Goal: Task Accomplishment & Management: Manage account settings

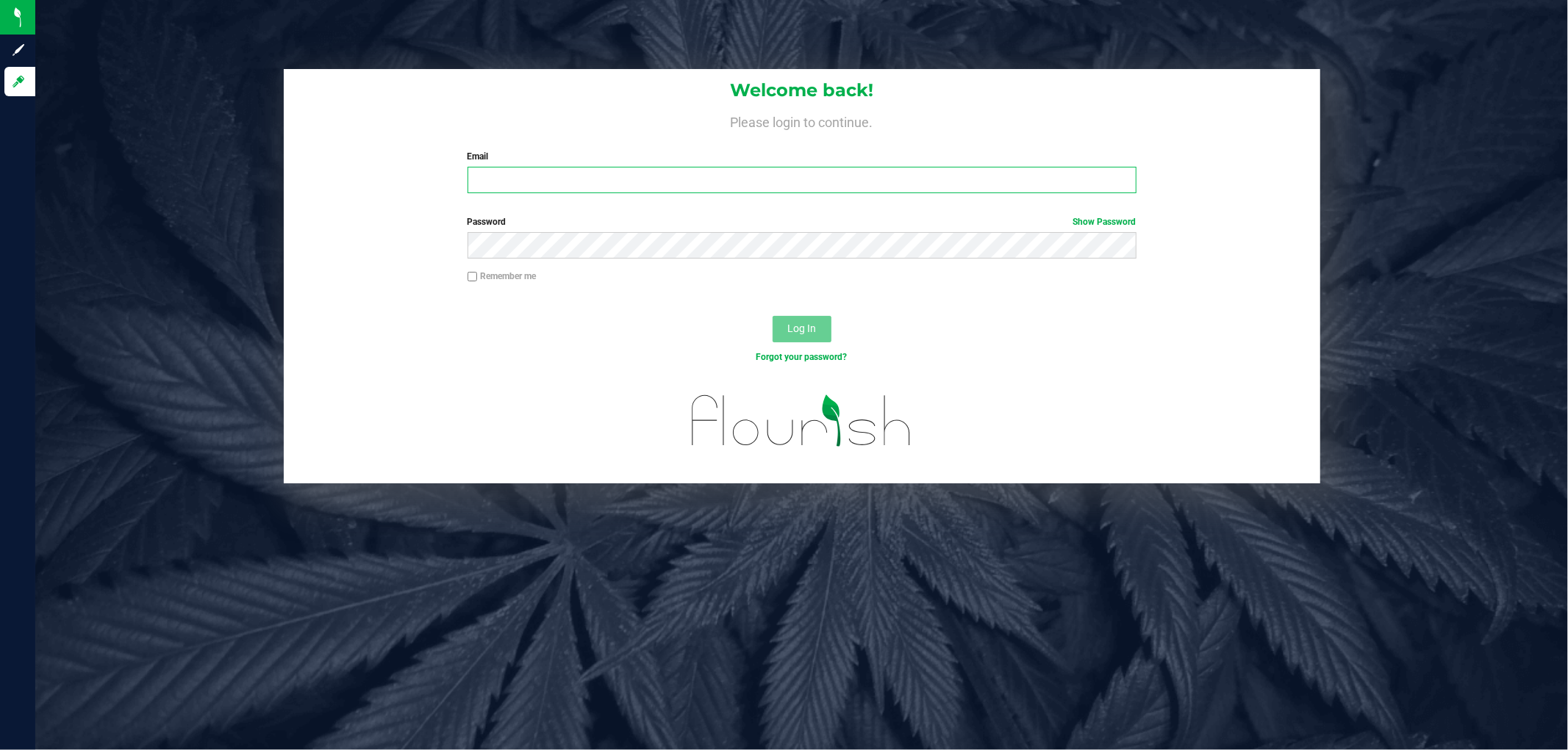
click at [642, 184] on input "Email" at bounding box center [802, 180] width 669 height 27
type input "[EMAIL_ADDRESS][DOMAIN_NAME]"
click at [772, 316] on button "Log In" at bounding box center [802, 329] width 59 height 27
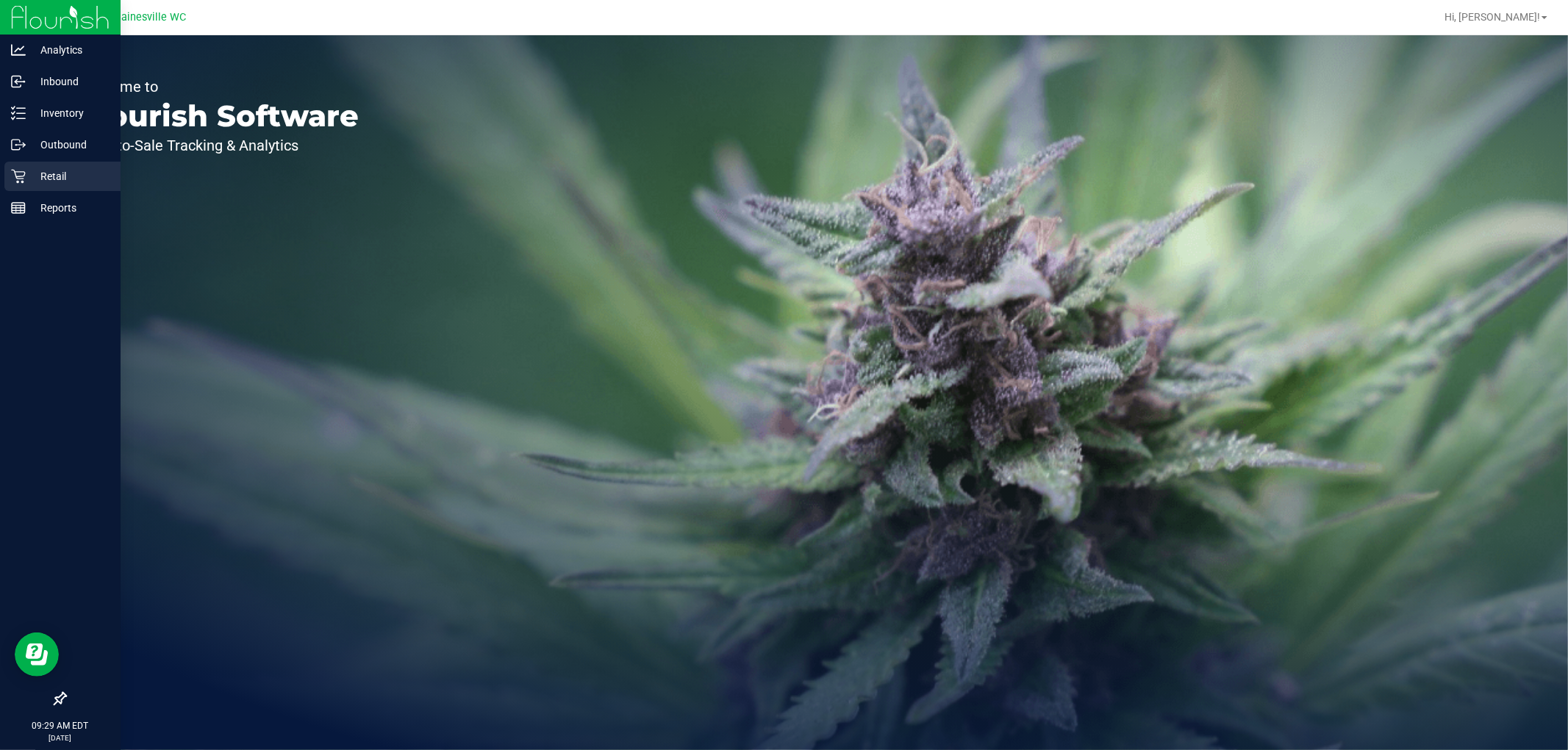
click at [8, 168] on div "Retail" at bounding box center [62, 176] width 116 height 29
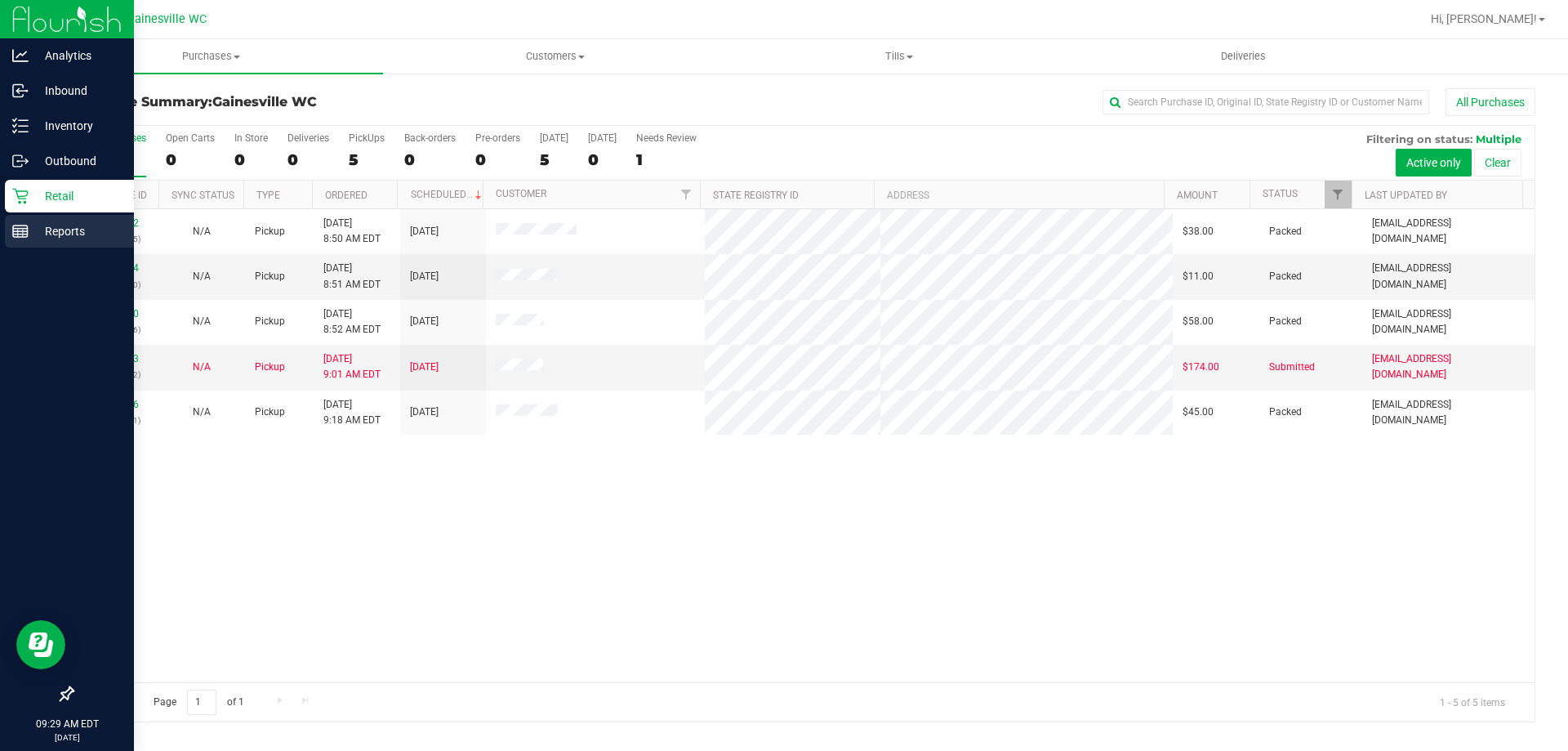
click at [28, 224] on icon at bounding box center [20, 231] width 16 height 16
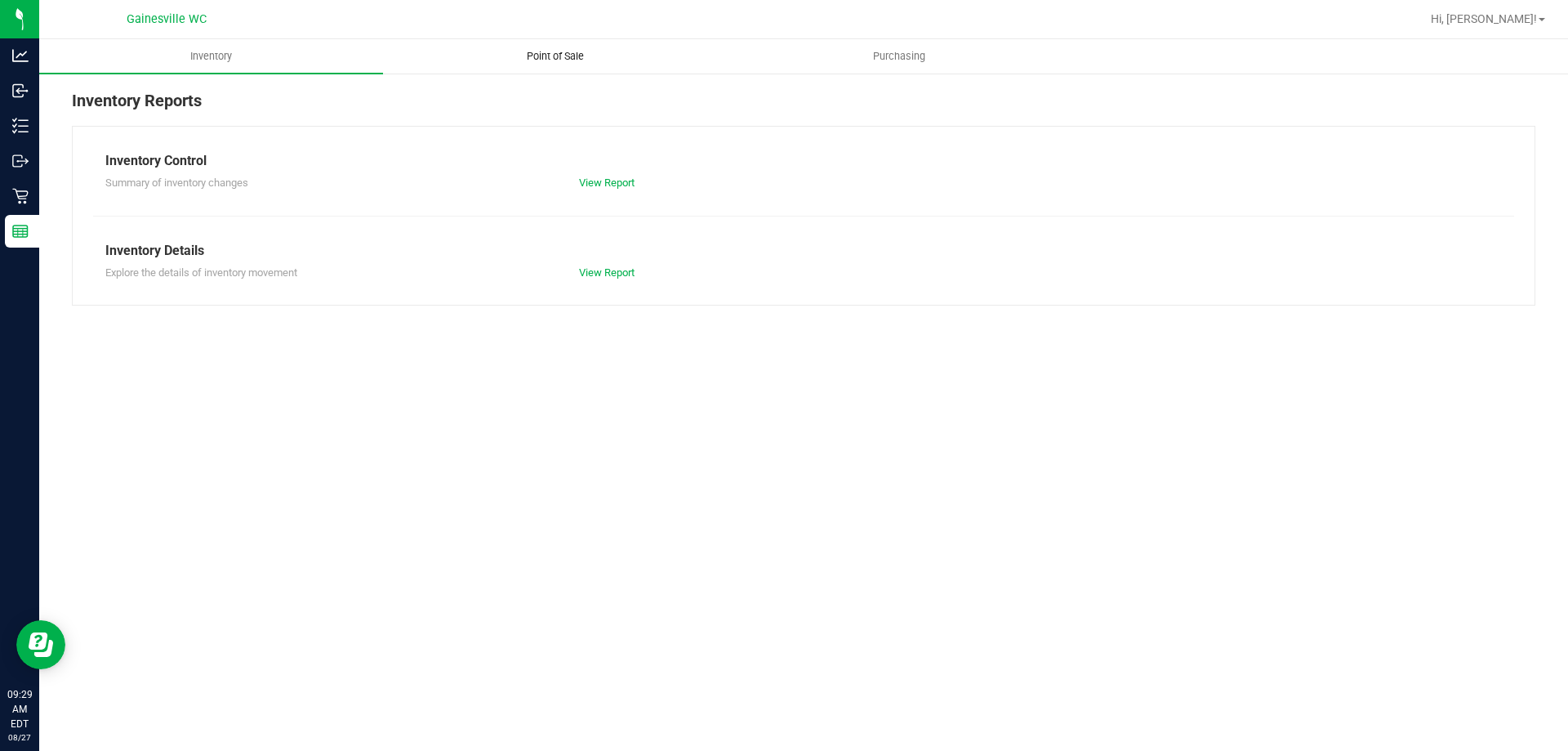
click at [583, 58] on span "Point of Sale" at bounding box center [555, 56] width 102 height 14
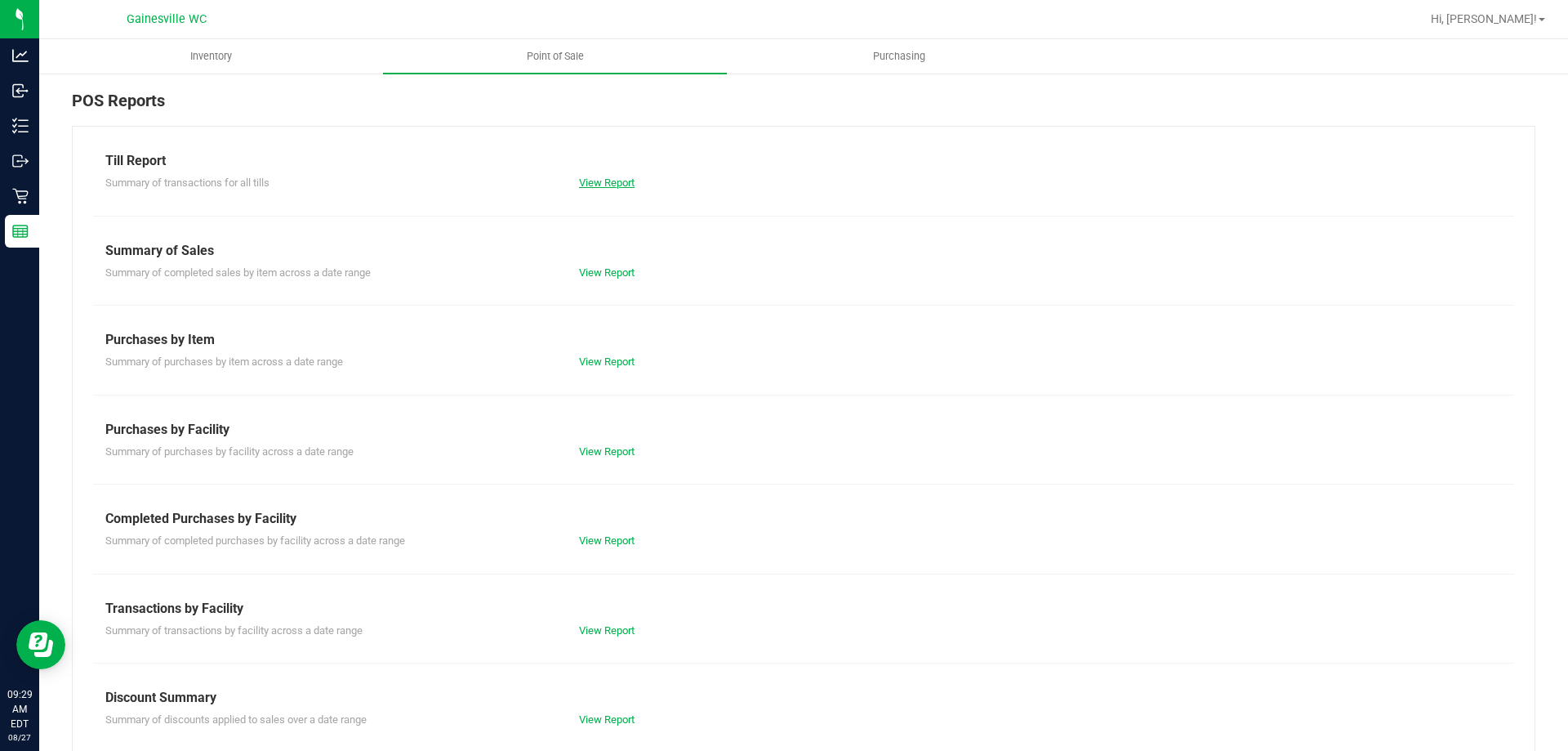
click at [603, 177] on link "View Report" at bounding box center [606, 183] width 55 height 12
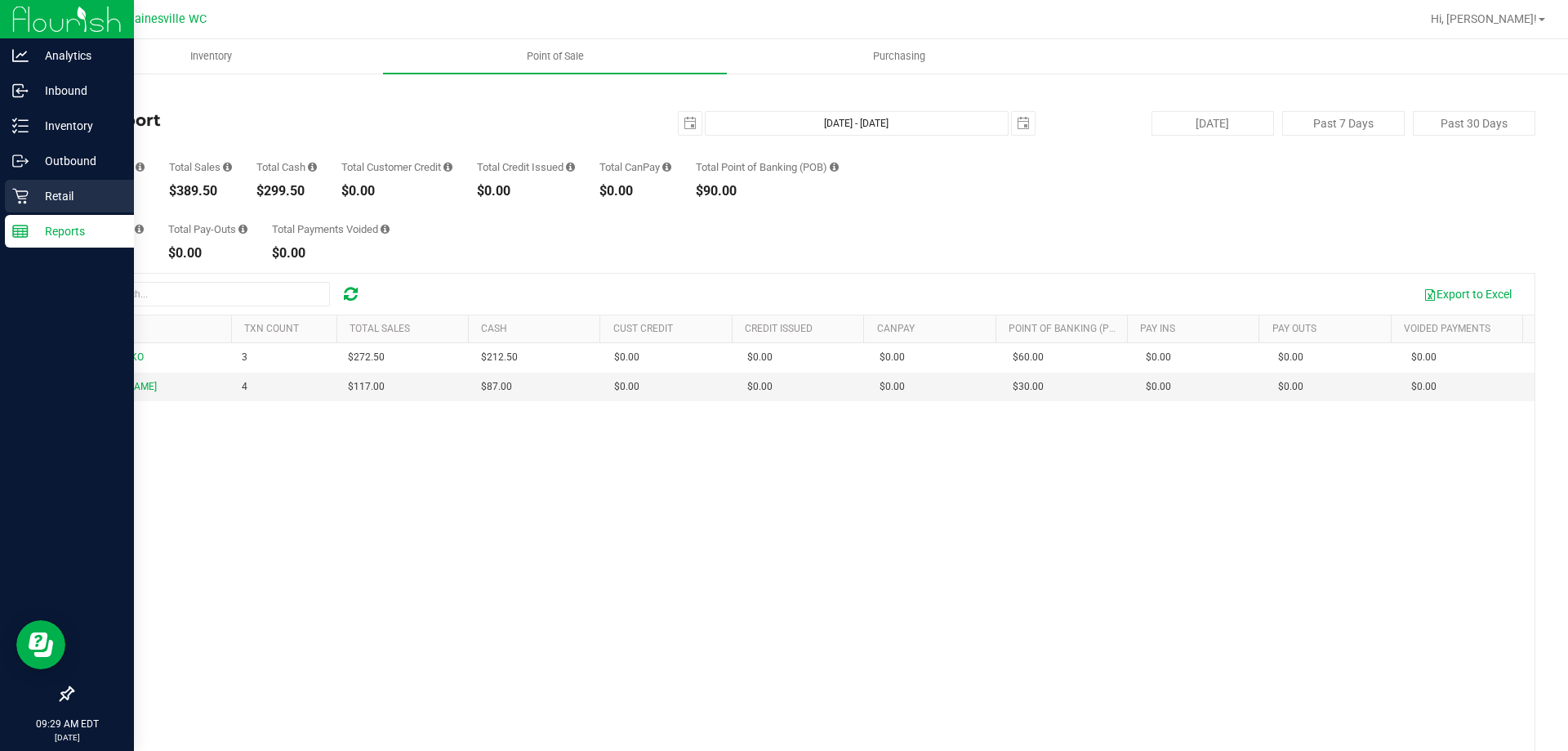
click at [61, 202] on p "Retail" at bounding box center [77, 196] width 98 height 20
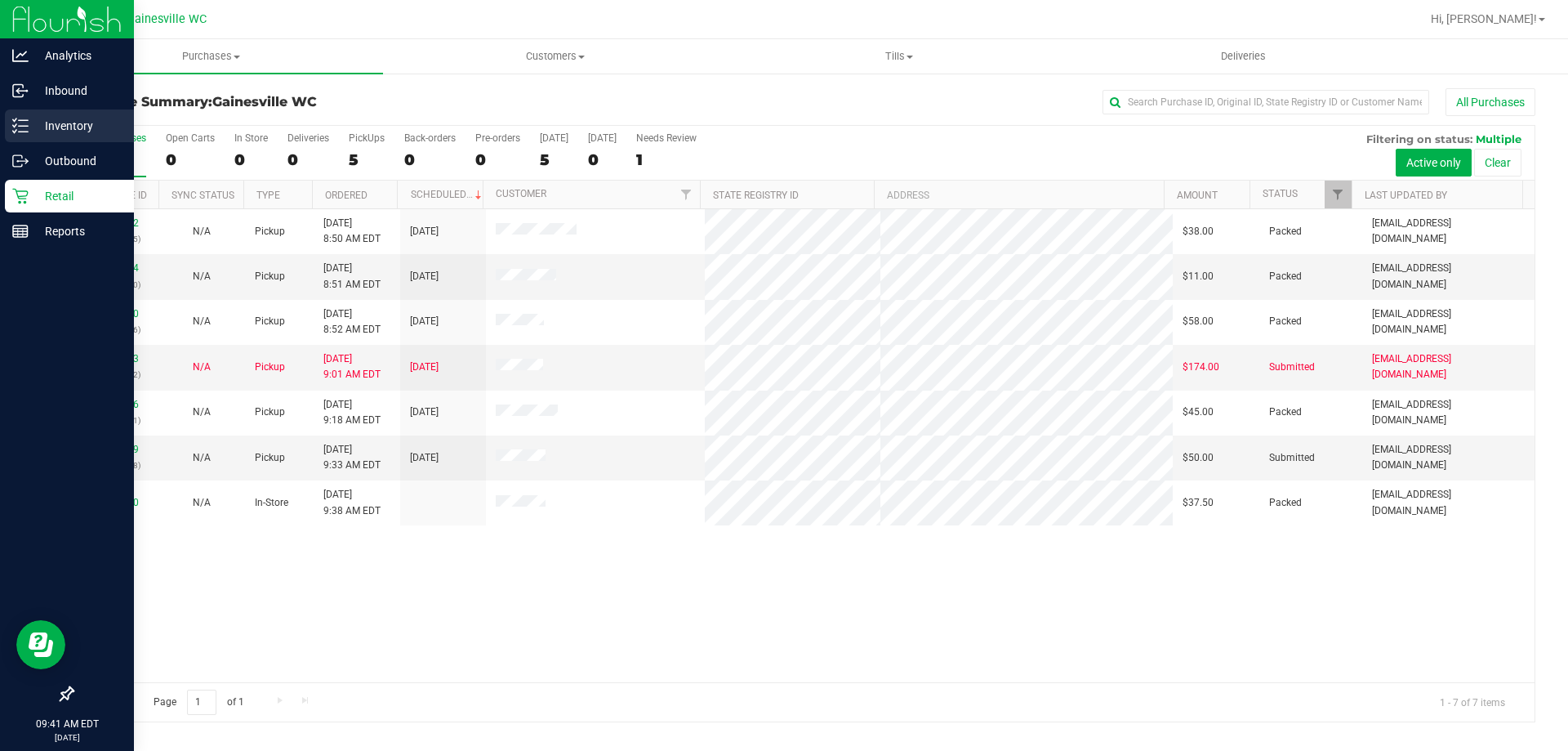
click at [42, 130] on p "Inventory" at bounding box center [77, 125] width 98 height 20
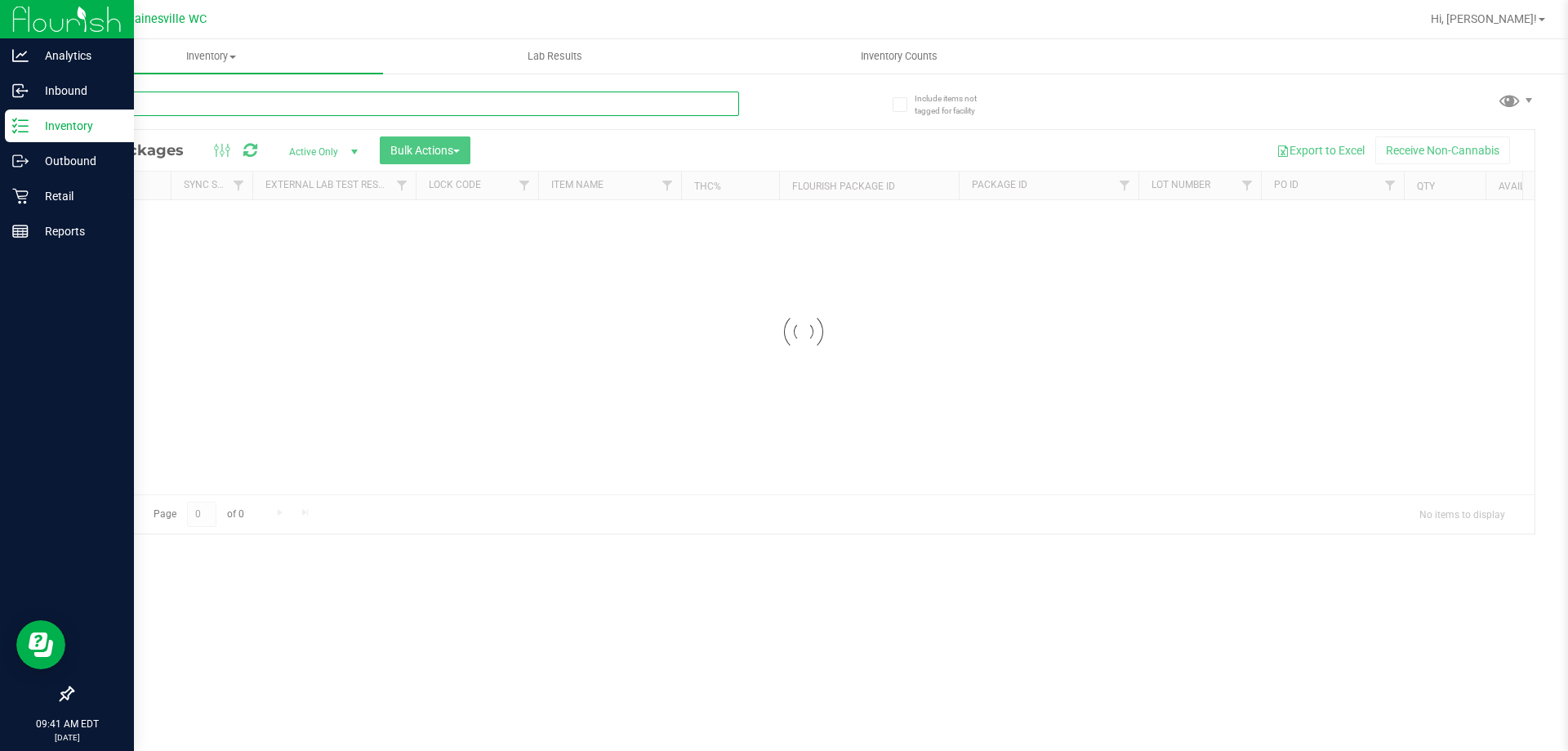
click at [337, 92] on input "text" at bounding box center [406, 104] width 667 height 25
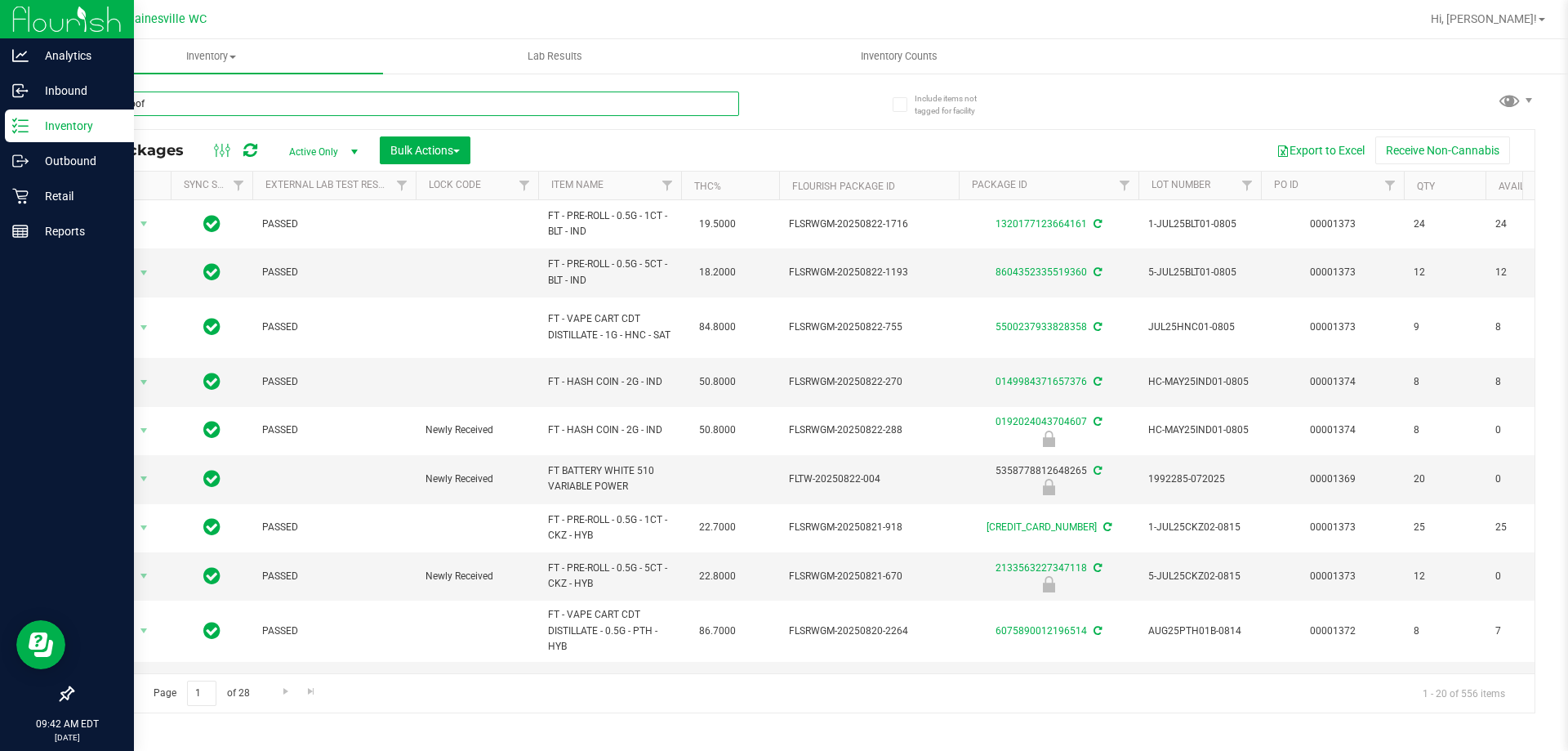
type input "super boof"
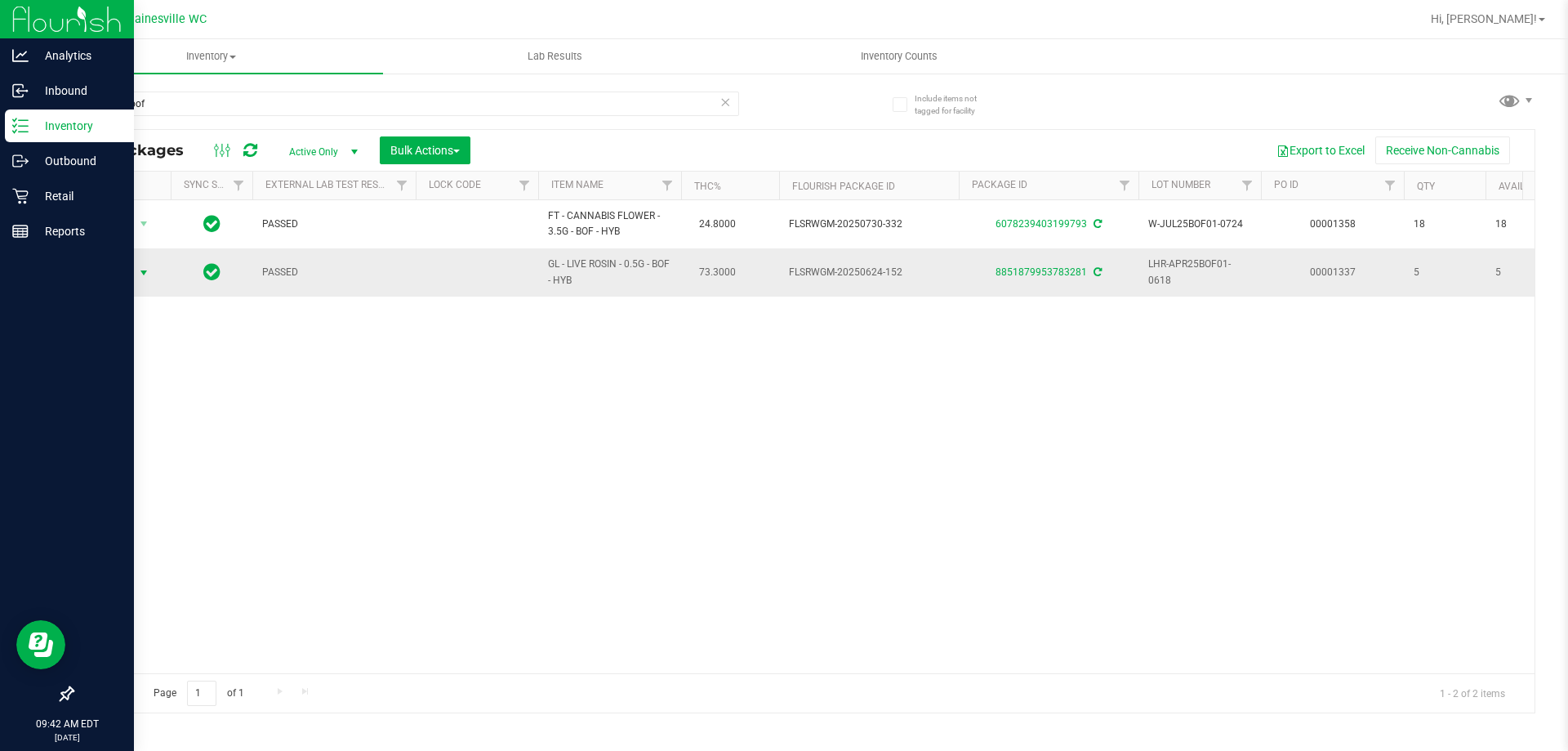
click at [97, 270] on span "Action" at bounding box center [111, 273] width 44 height 23
click at [357, 483] on div "Action Action Adjust qty Create package Edit attributes Global inventory Locate…" at bounding box center [803, 437] width 1462 height 473
click at [537, 281] on td at bounding box center [476, 272] width 123 height 48
click at [1403, 269] on td "00001337" at bounding box center [1332, 272] width 143 height 48
click at [491, 271] on td at bounding box center [476, 272] width 123 height 48
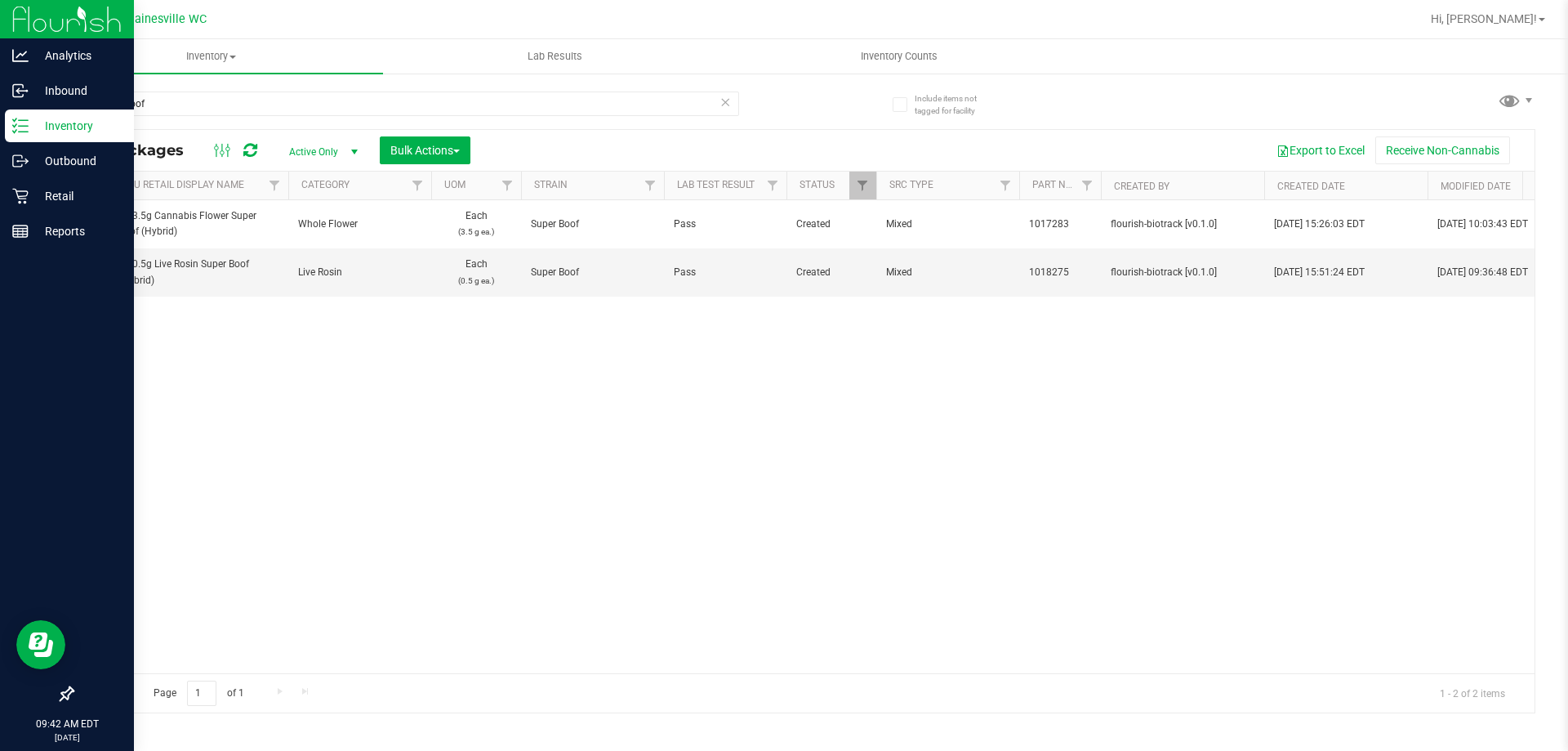
scroll to position [0, 698]
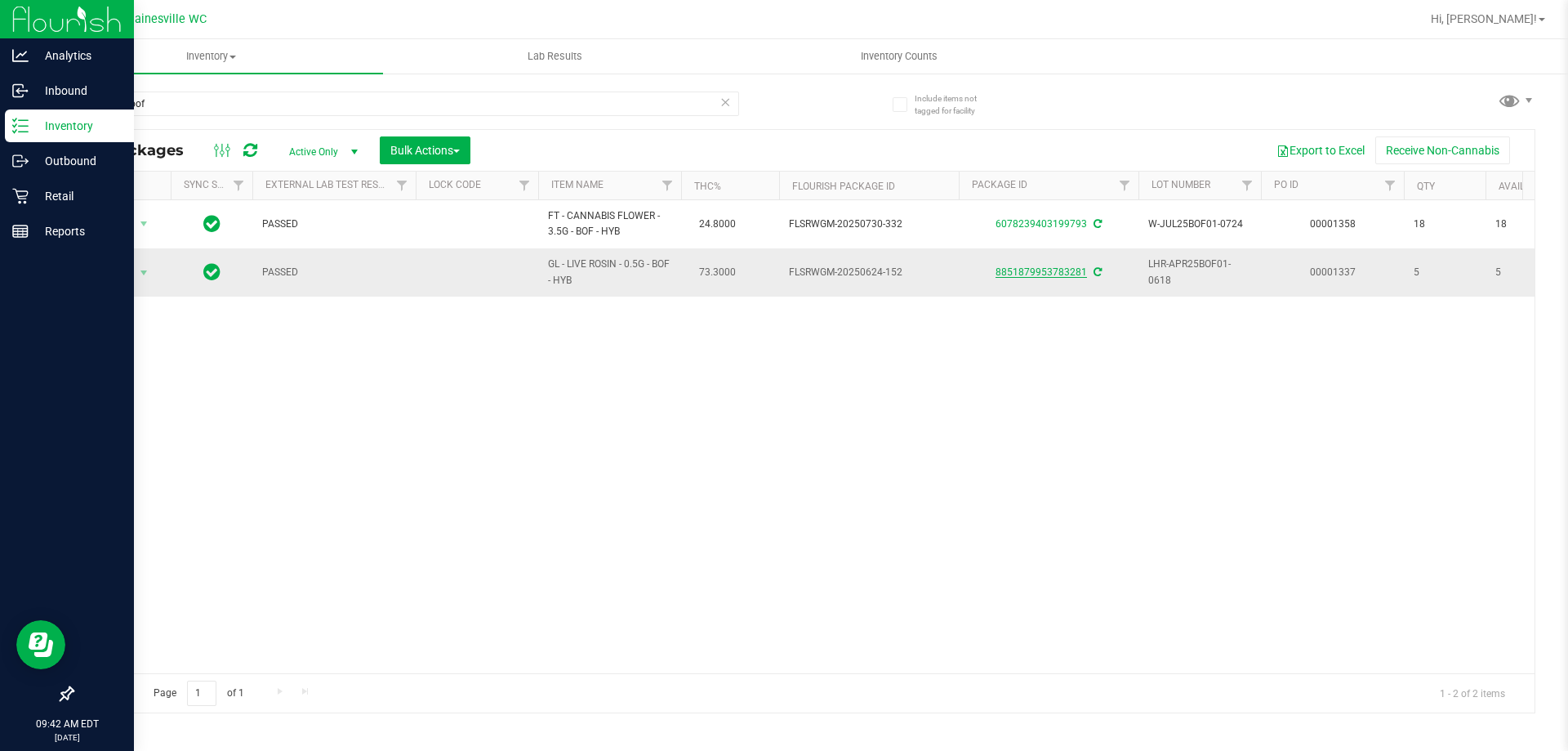
click at [1066, 268] on link "8851879953783281" at bounding box center [1042, 272] width 91 height 11
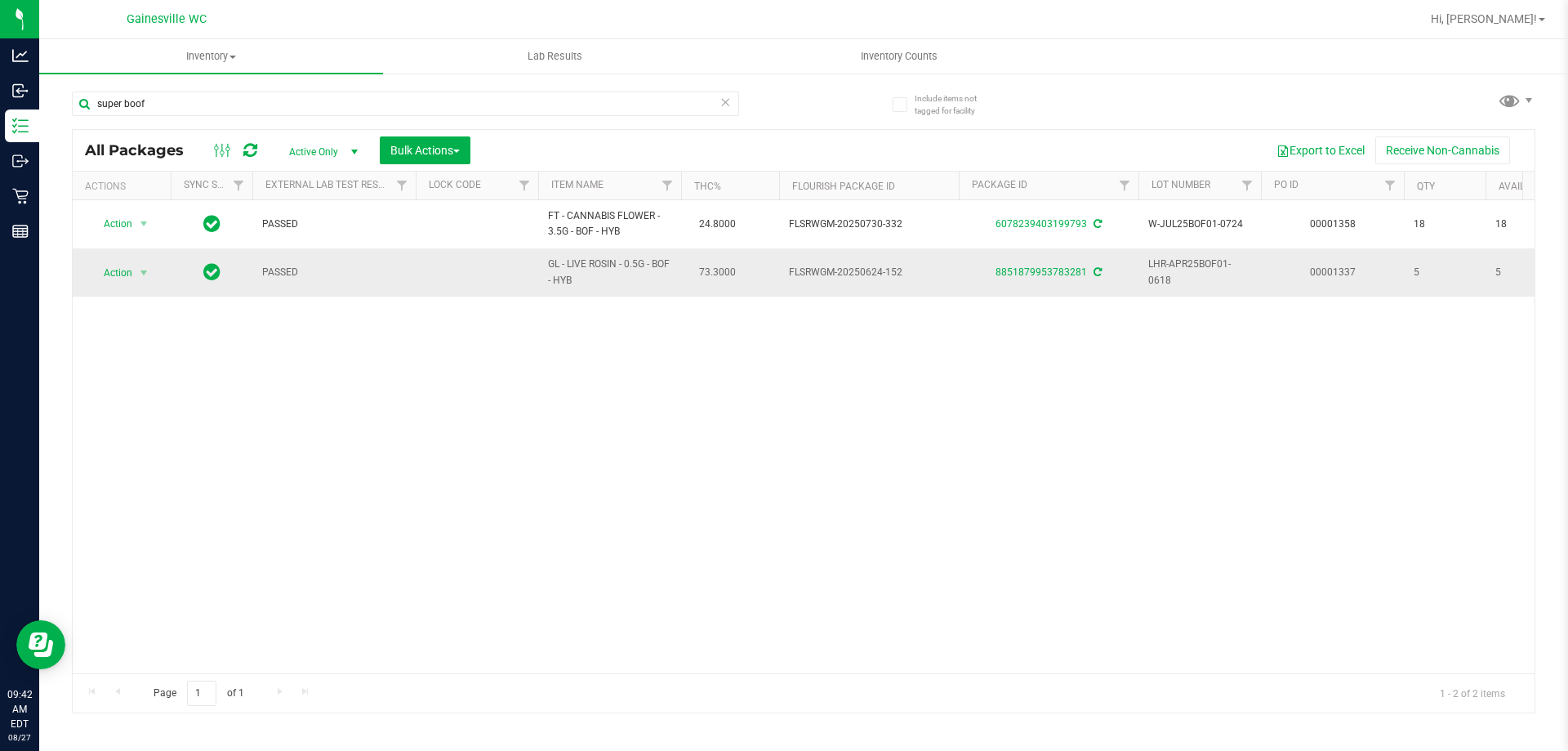
click at [120, 262] on span "Action" at bounding box center [111, 273] width 44 height 23
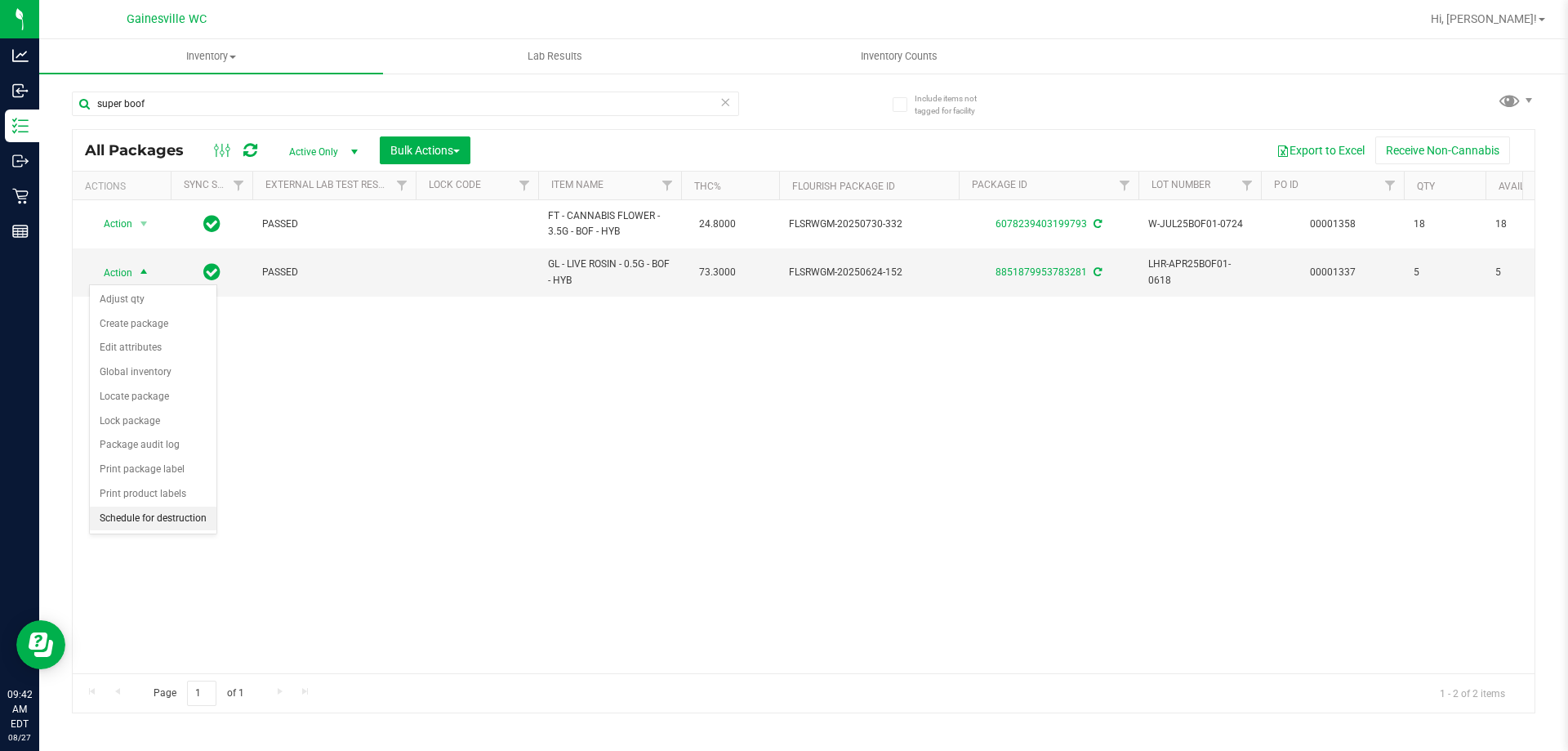
click at [202, 524] on li "Schedule for destruction" at bounding box center [153, 519] width 126 height 25
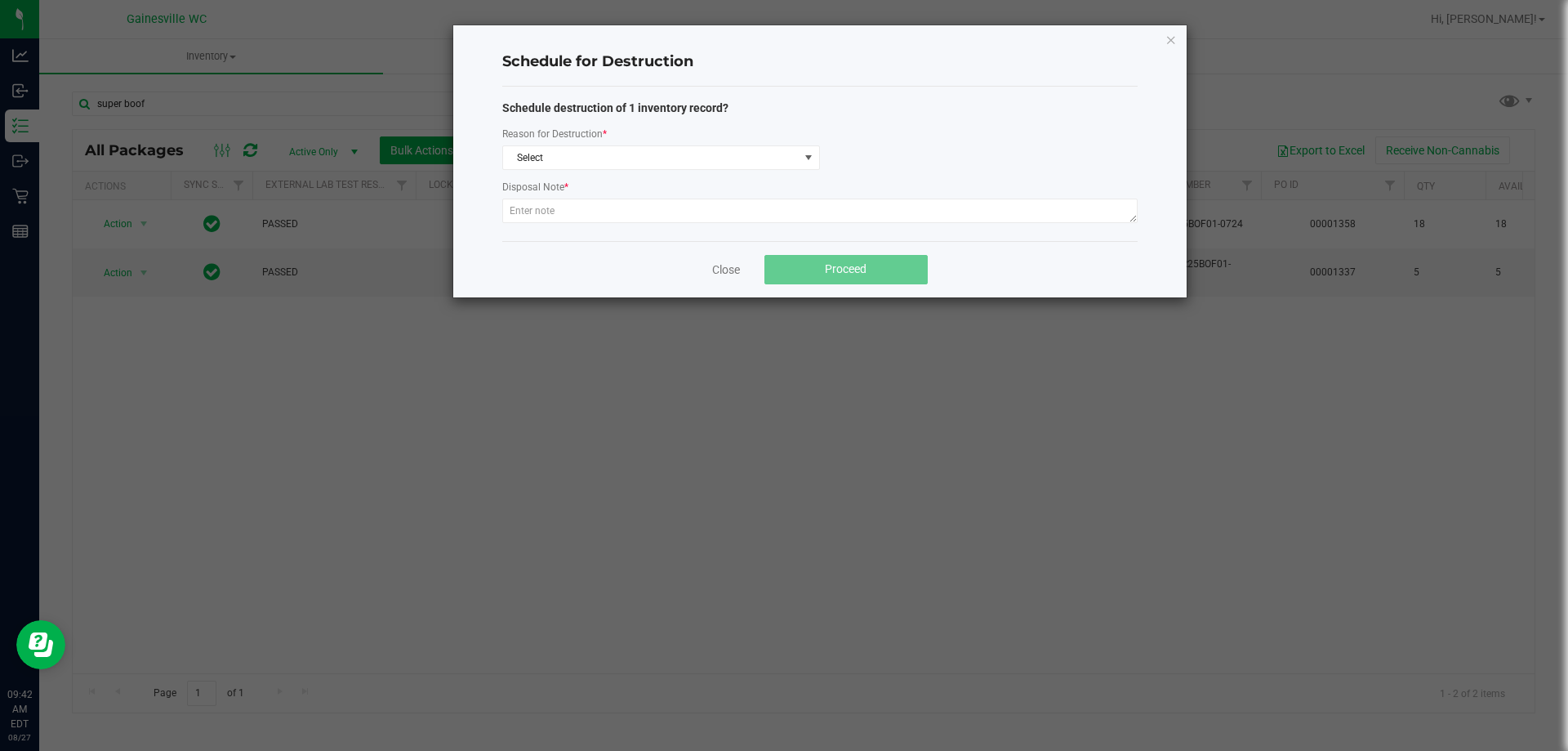
click at [624, 171] on div "Schedule destruction of 1 inventory record? Reason for Destruction * Select Dis…" at bounding box center [819, 164] width 636 height 128
click at [641, 155] on span "Select" at bounding box center [650, 158] width 296 height 23
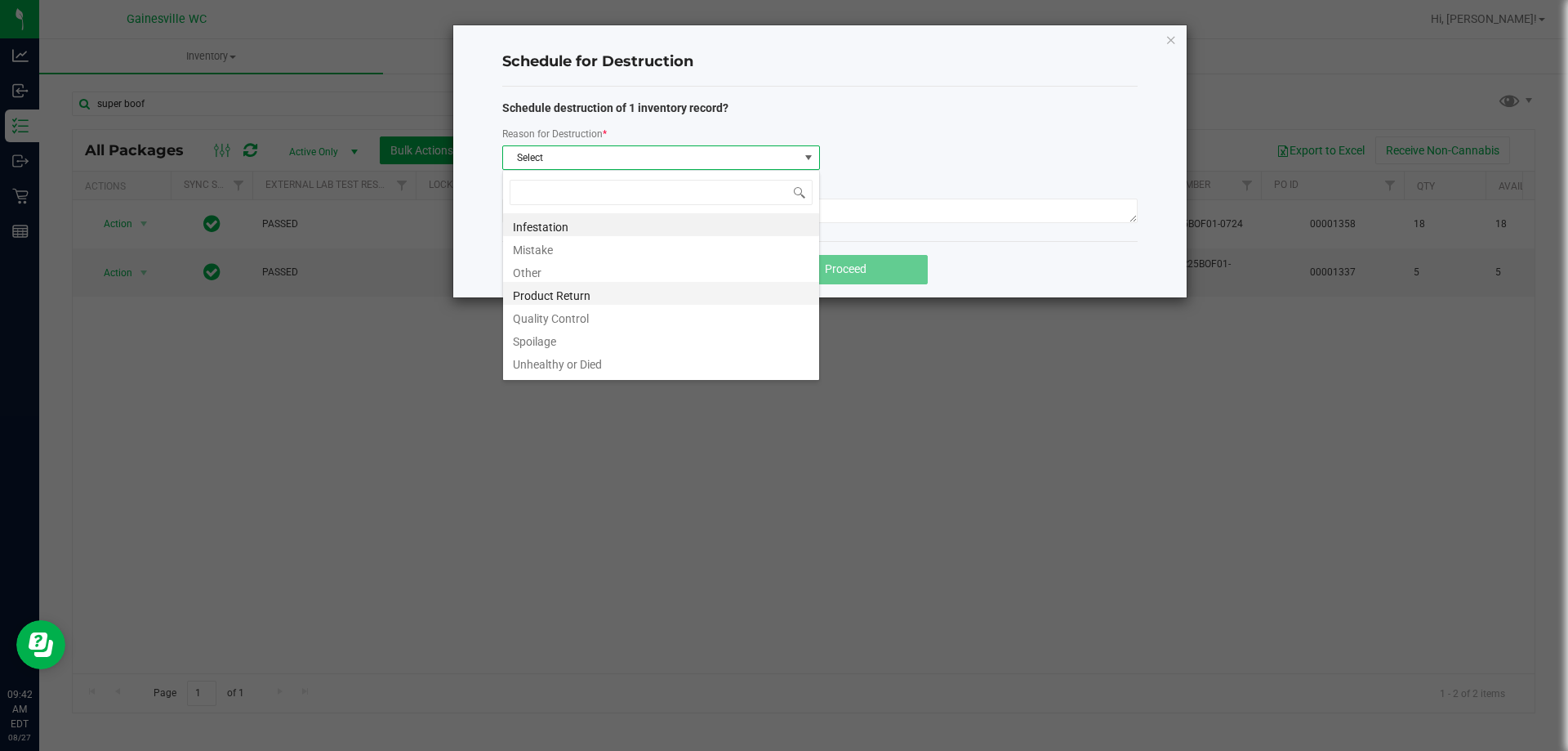
click at [636, 298] on li "Product Return" at bounding box center [660, 293] width 316 height 23
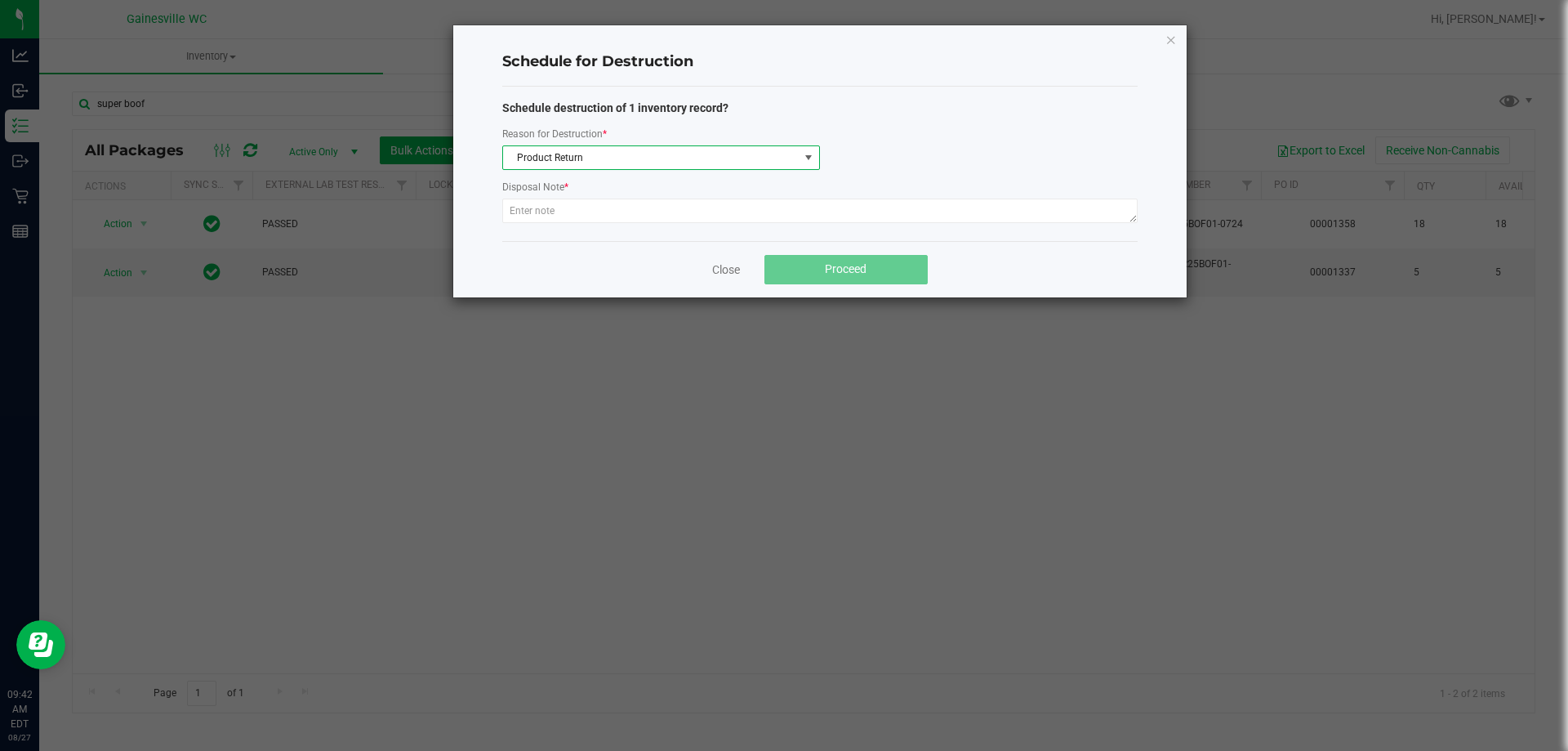
click at [600, 249] on div "Close Proceed" at bounding box center [819, 269] width 636 height 56
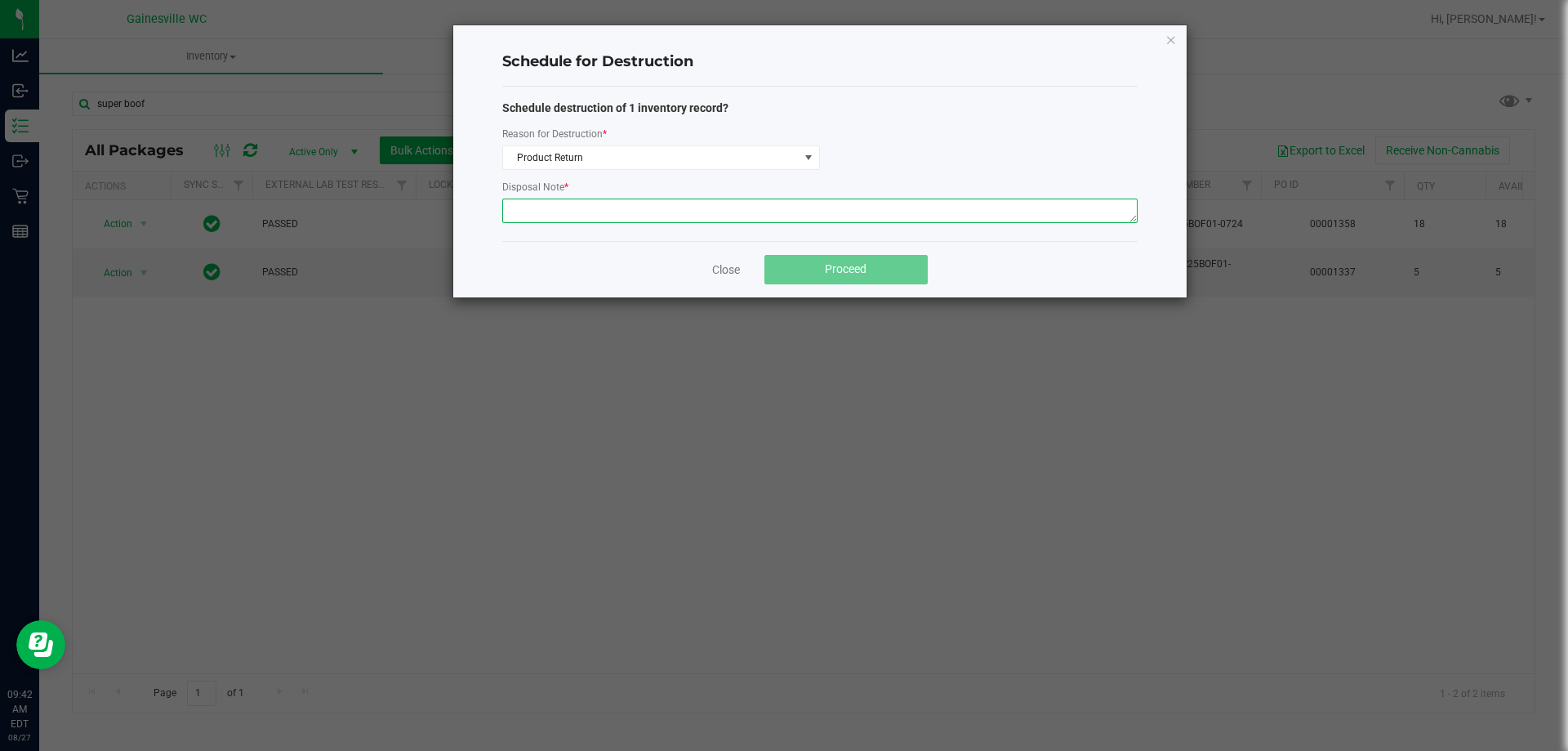
click at [581, 212] on textarea at bounding box center [819, 211] width 636 height 25
type textarea "Wrong product"
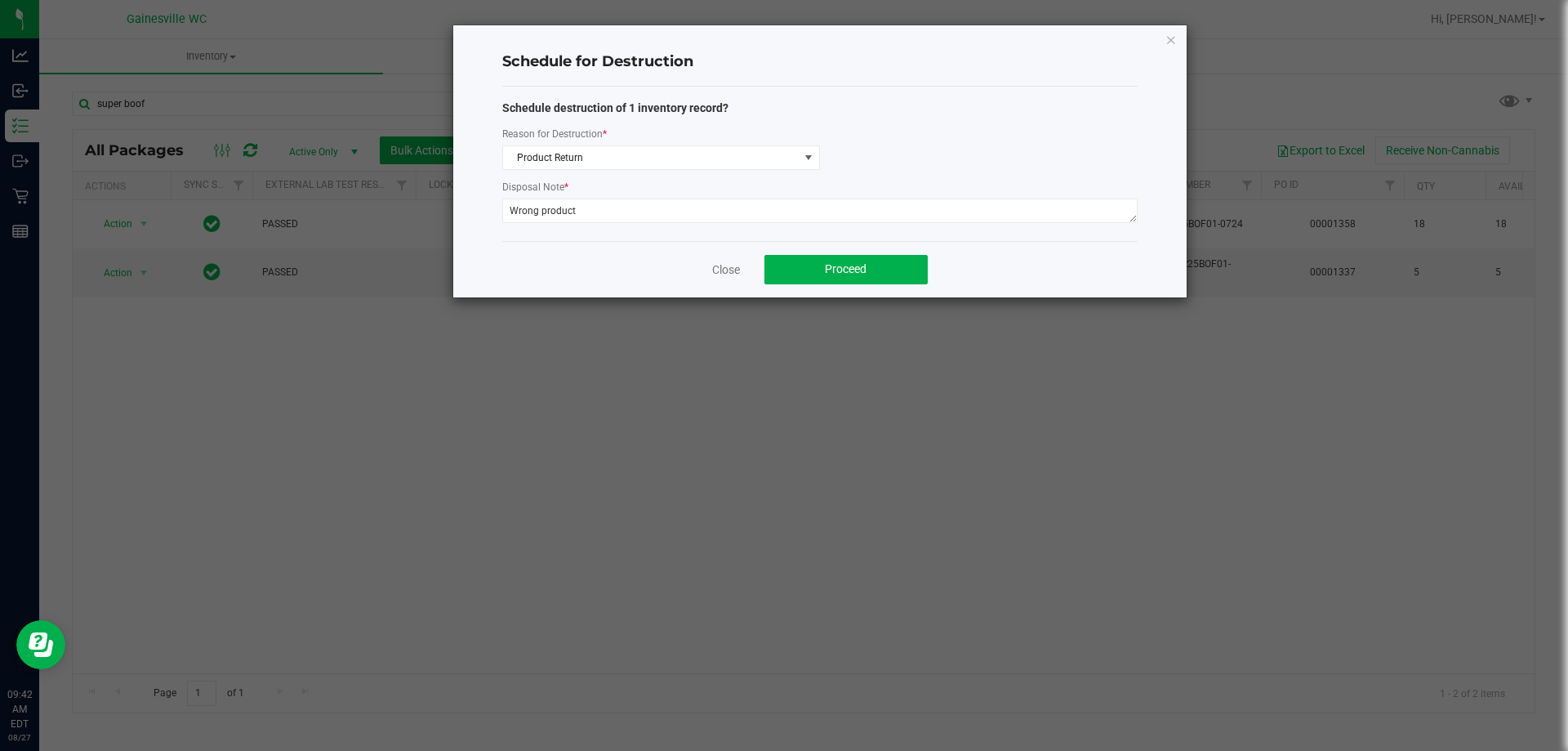
click at [602, 244] on div "Close Proceed" at bounding box center [819, 269] width 636 height 56
click at [829, 265] on span "Proceed" at bounding box center [846, 269] width 42 height 13
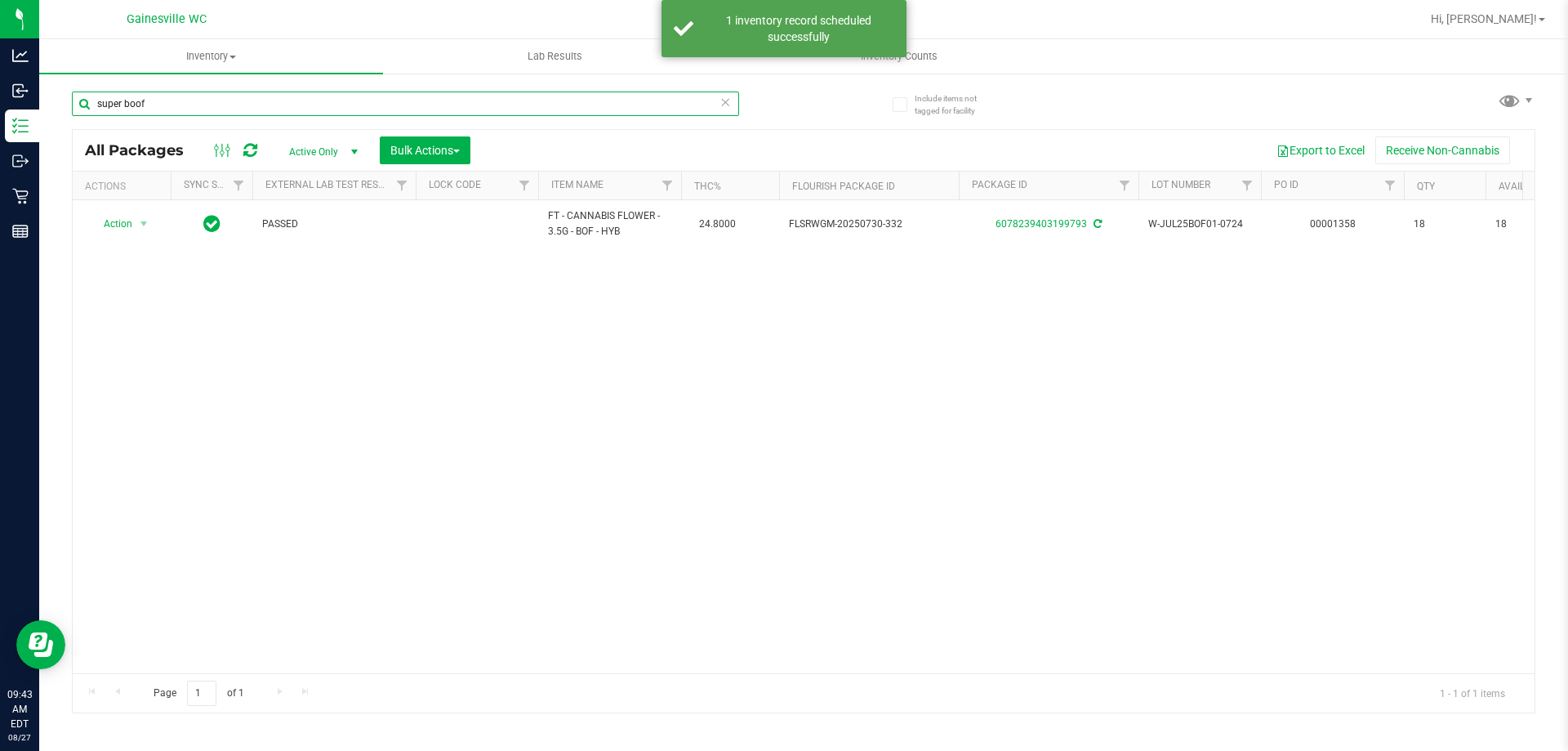
click at [577, 106] on input "super boof" at bounding box center [406, 104] width 667 height 25
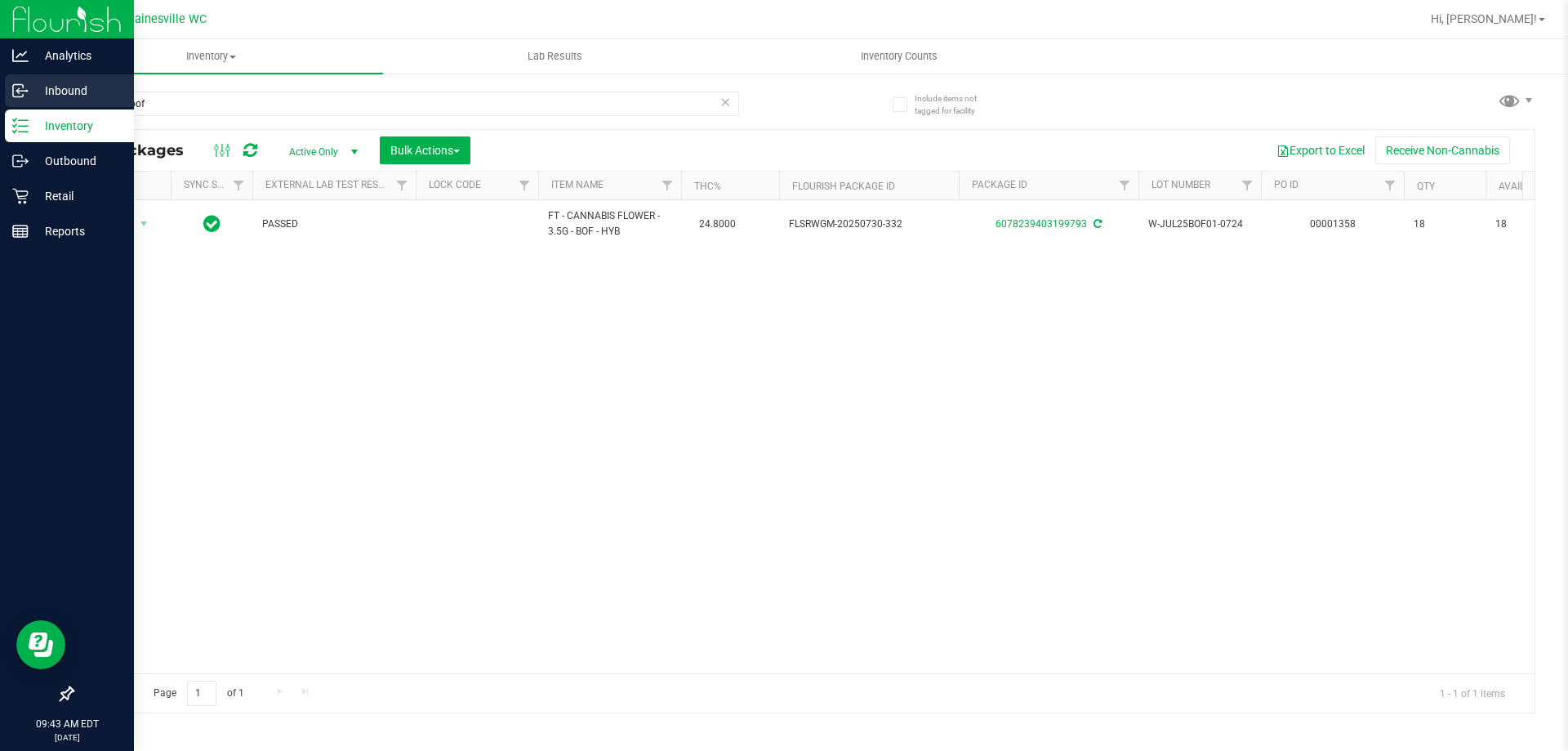
click at [39, 108] on link "Inbound" at bounding box center [67, 91] width 134 height 35
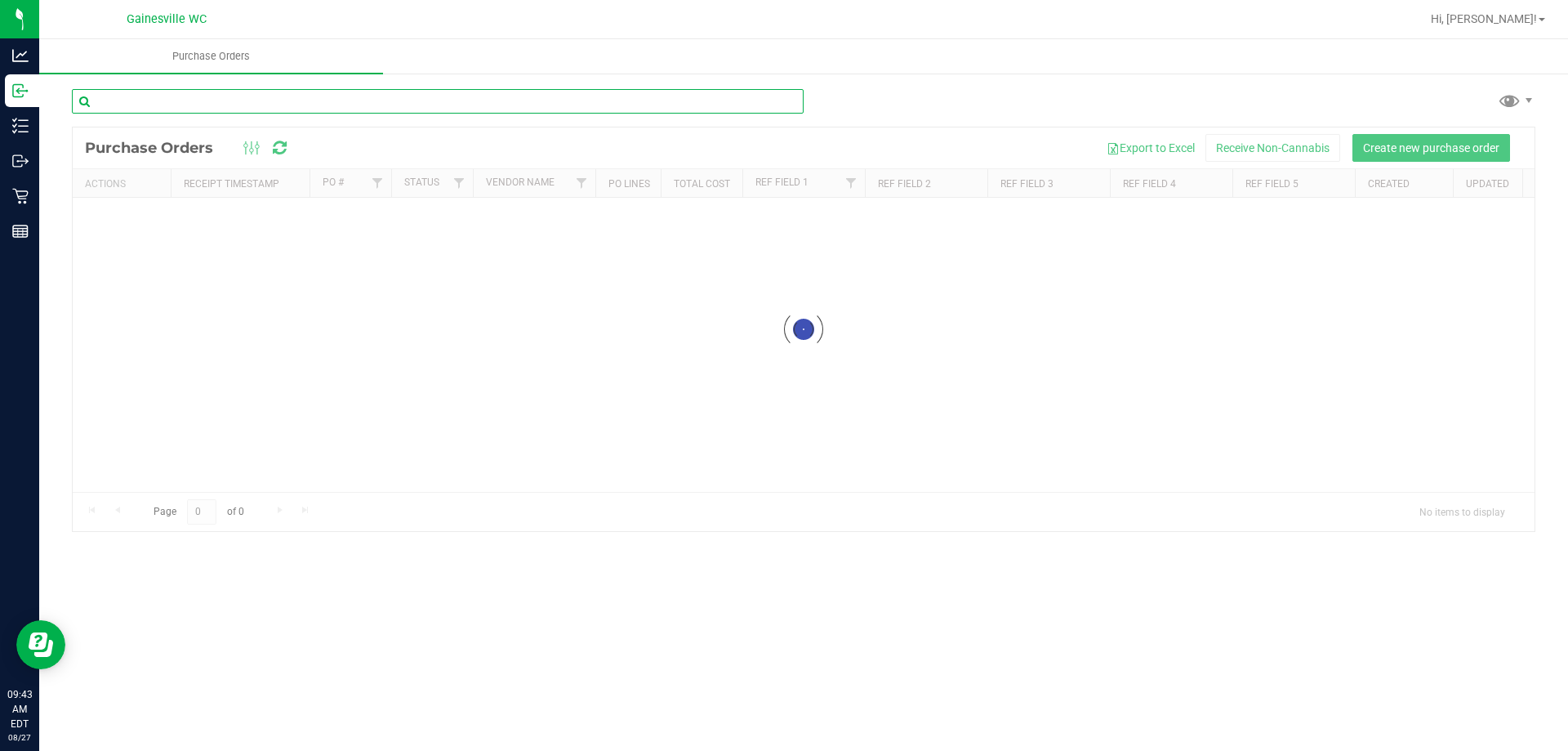
click at [404, 104] on input "text" at bounding box center [438, 102] width 732 height 25
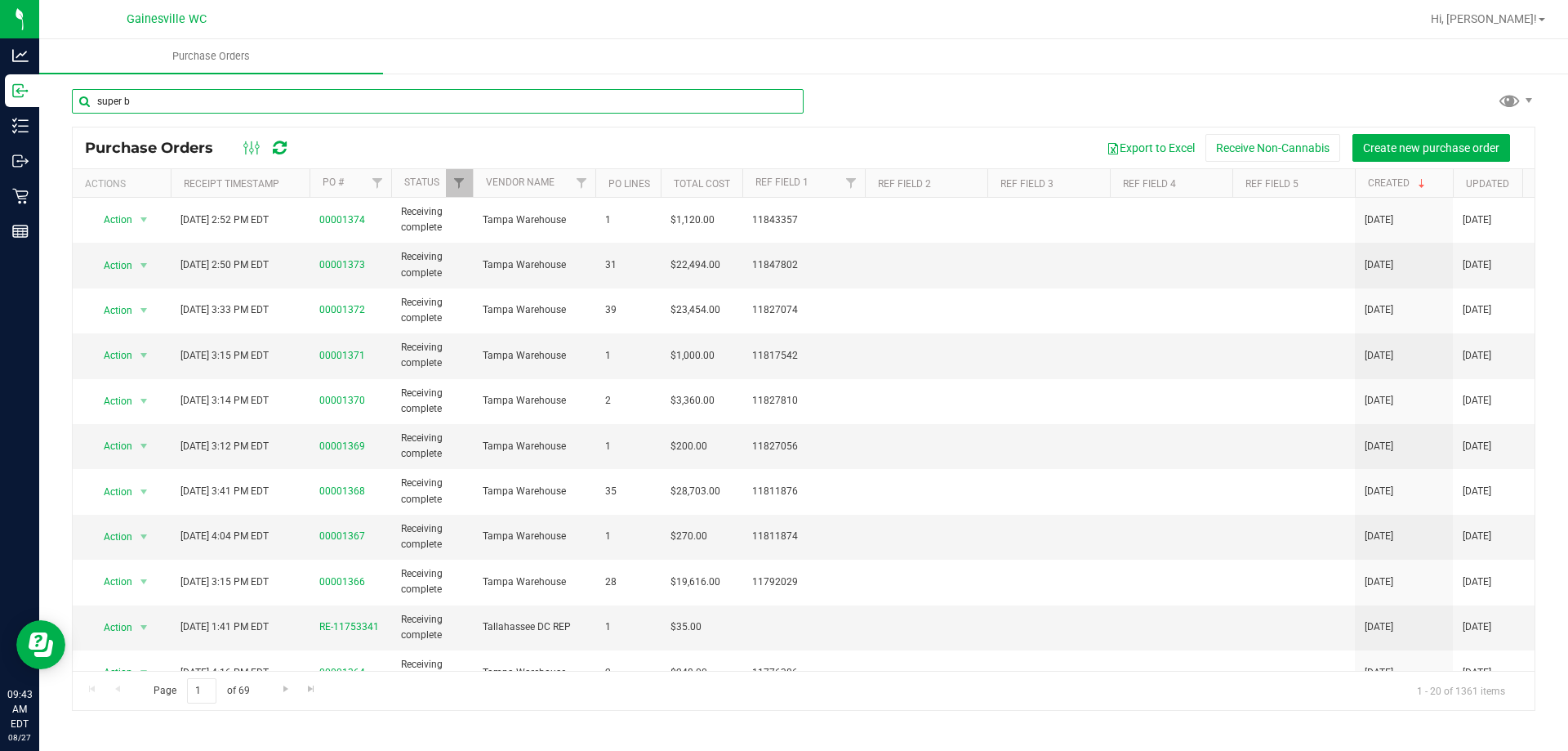
type input "super b"
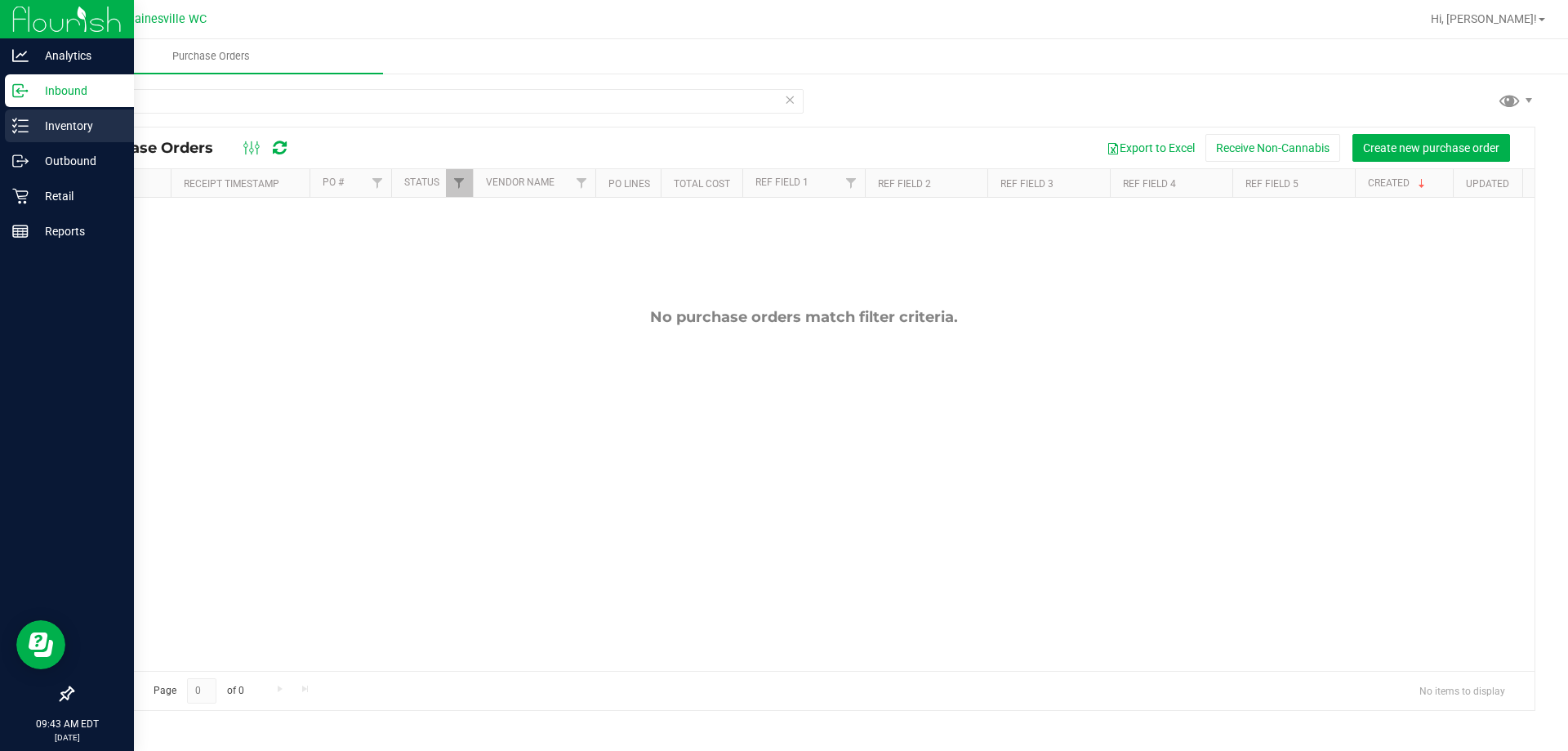
click at [64, 130] on p "Inventory" at bounding box center [77, 125] width 98 height 20
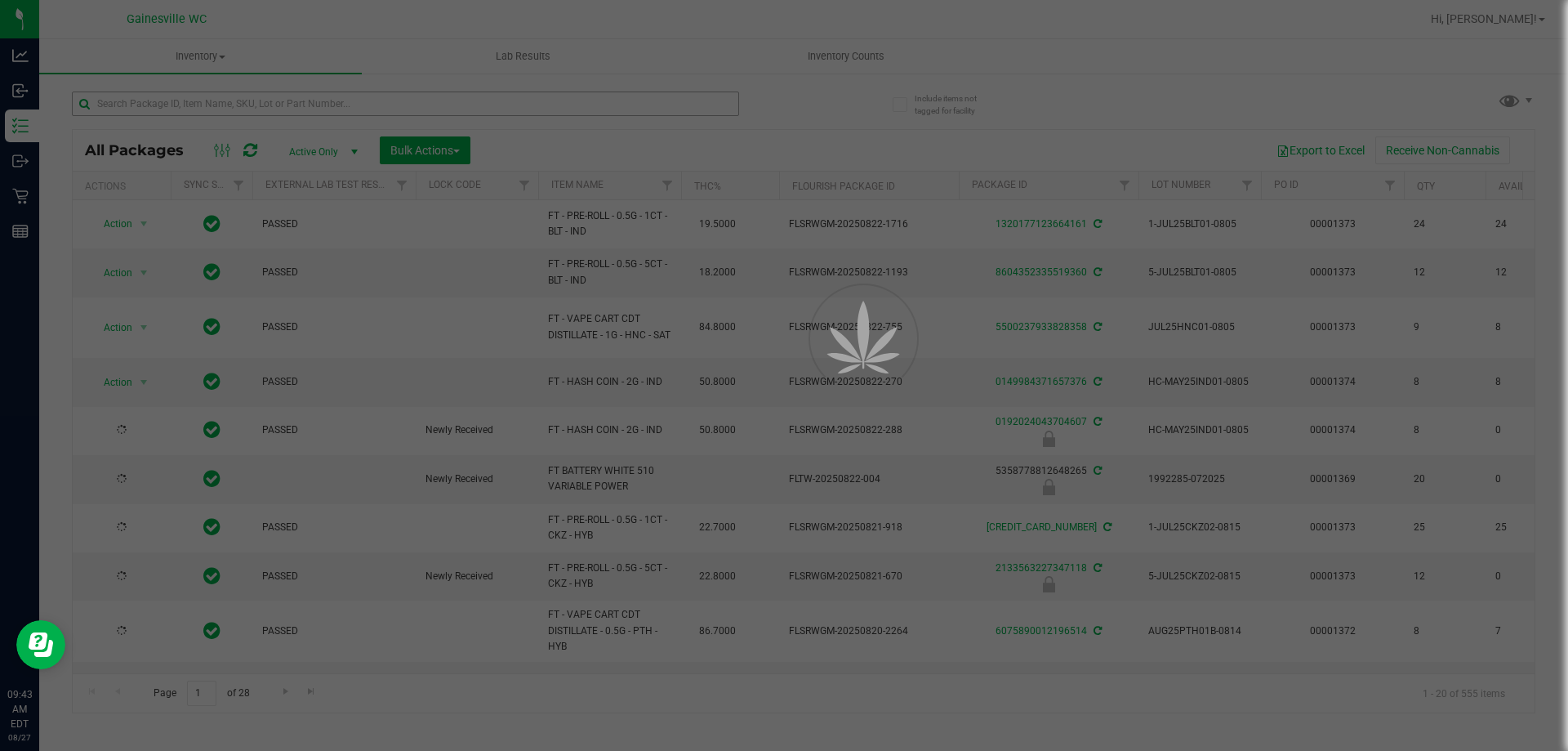
click at [228, 109] on div at bounding box center [784, 376] width 1568 height 751
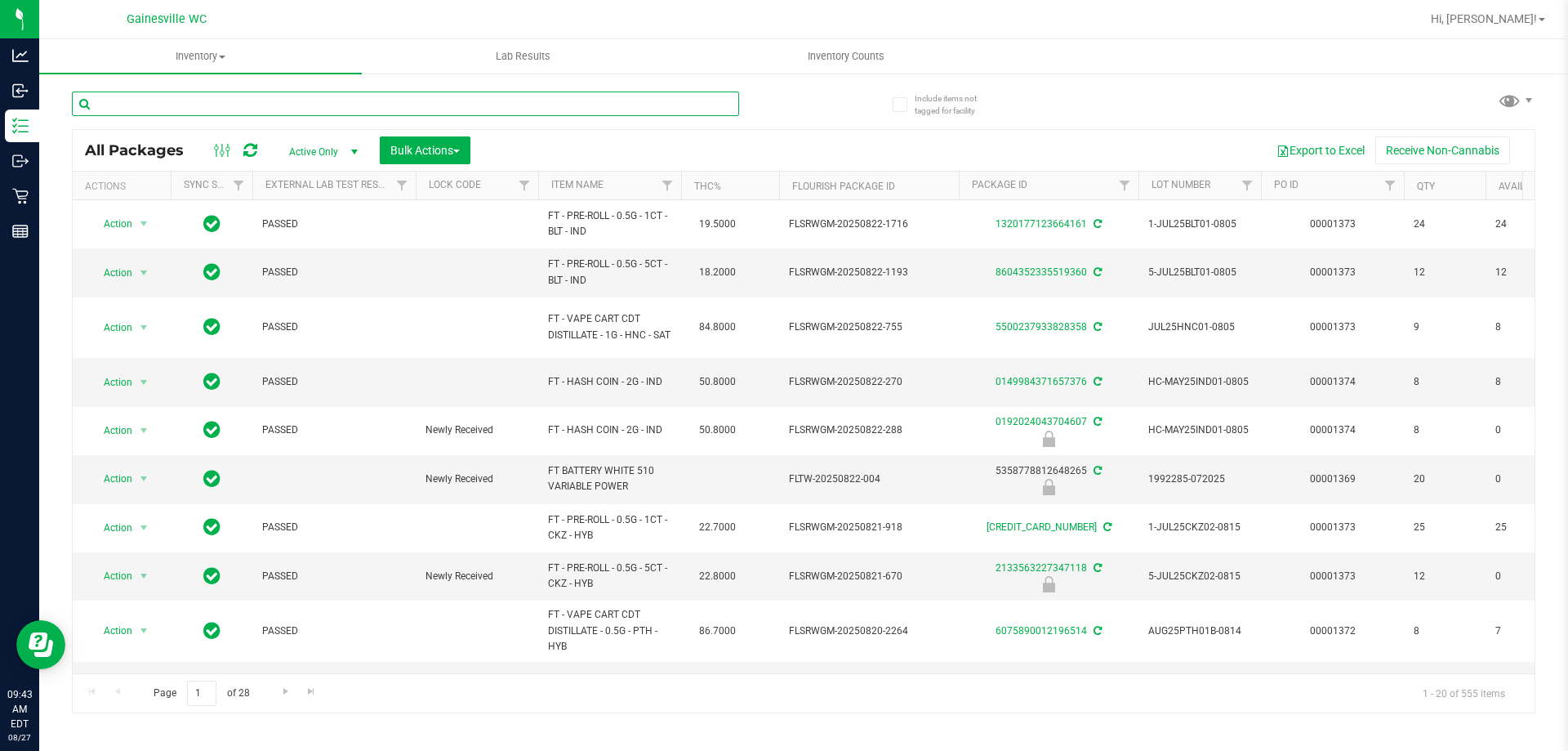
click at [236, 107] on input "text" at bounding box center [406, 104] width 667 height 25
type input "super b"
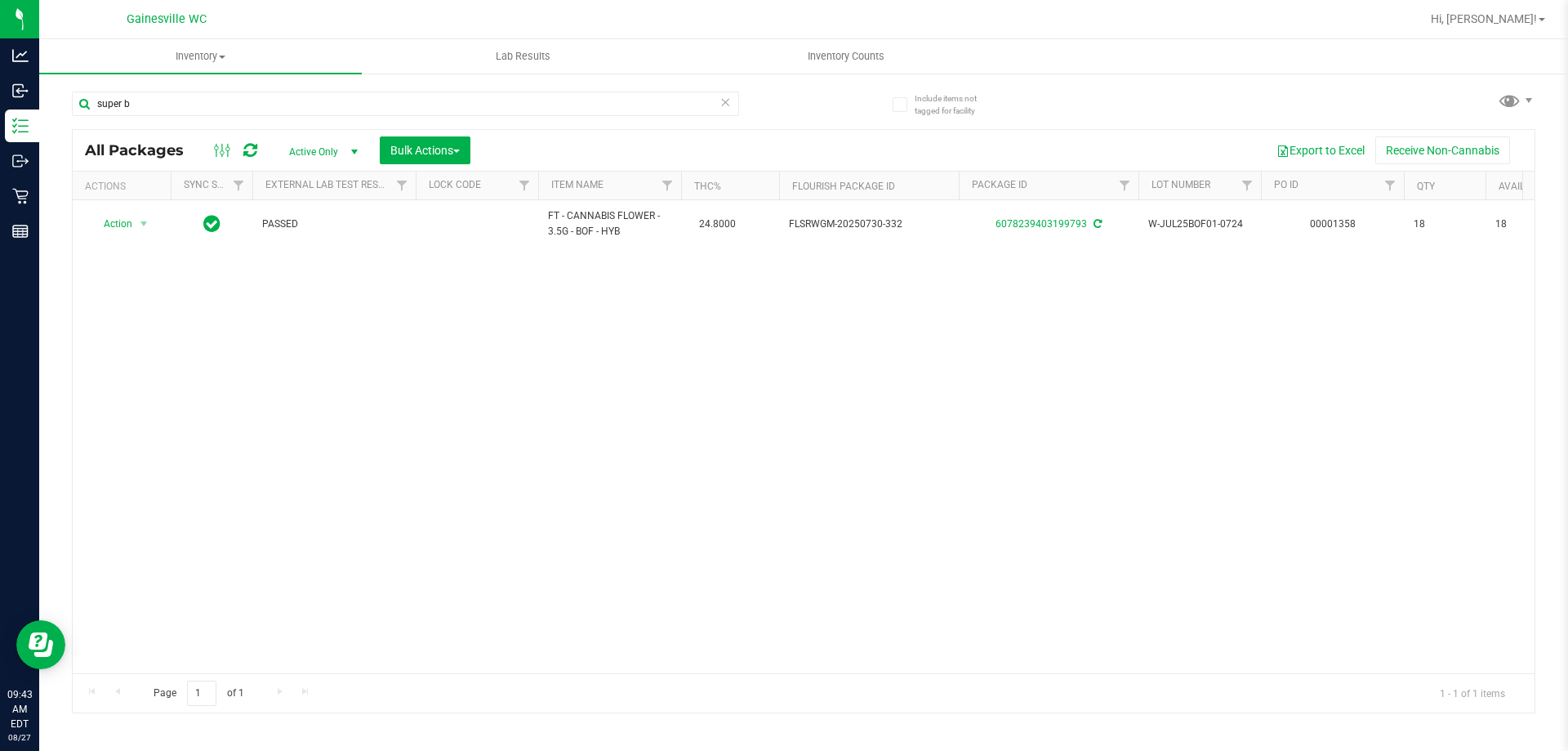
click at [729, 102] on icon at bounding box center [725, 101] width 11 height 20
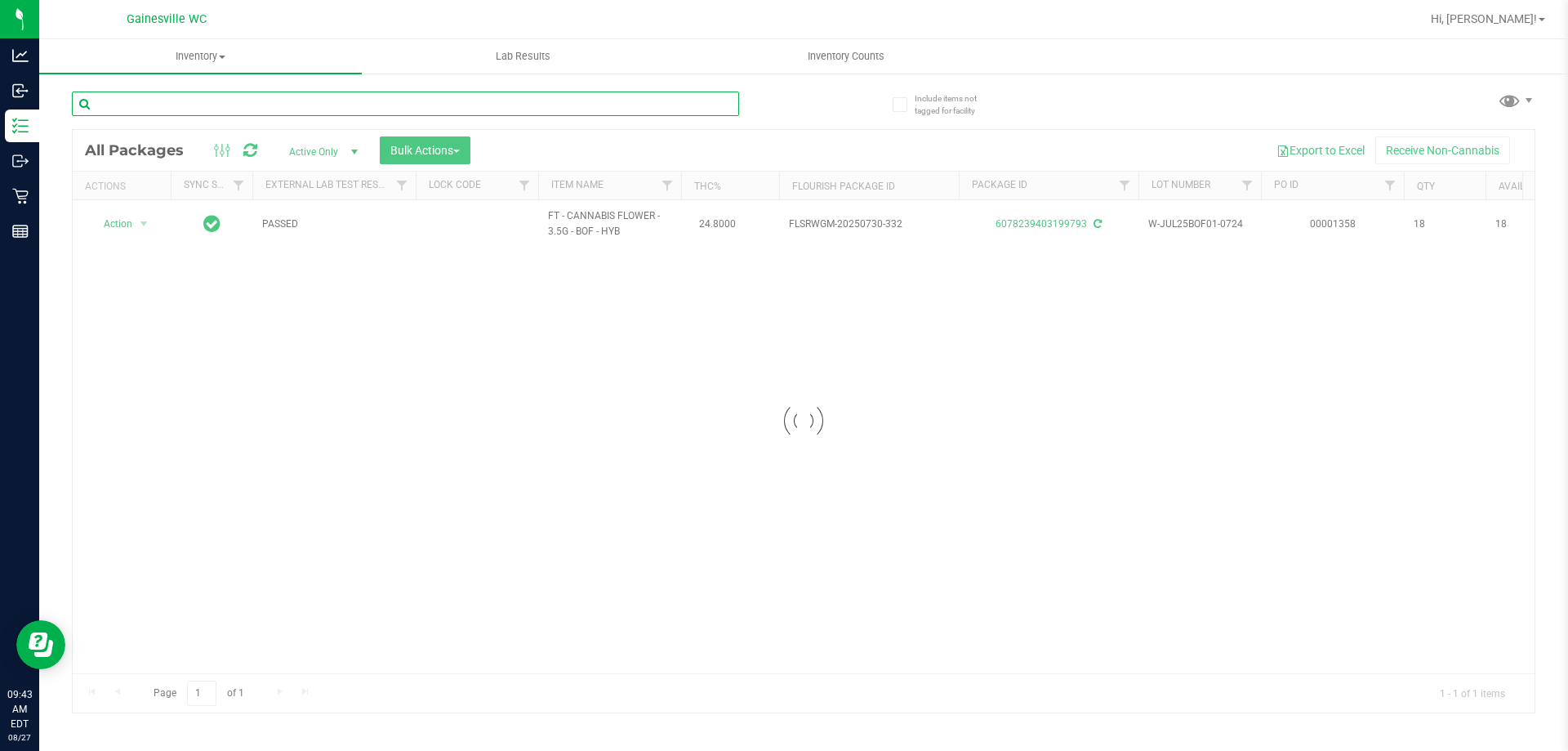
click at [691, 99] on input "text" at bounding box center [406, 104] width 667 height 25
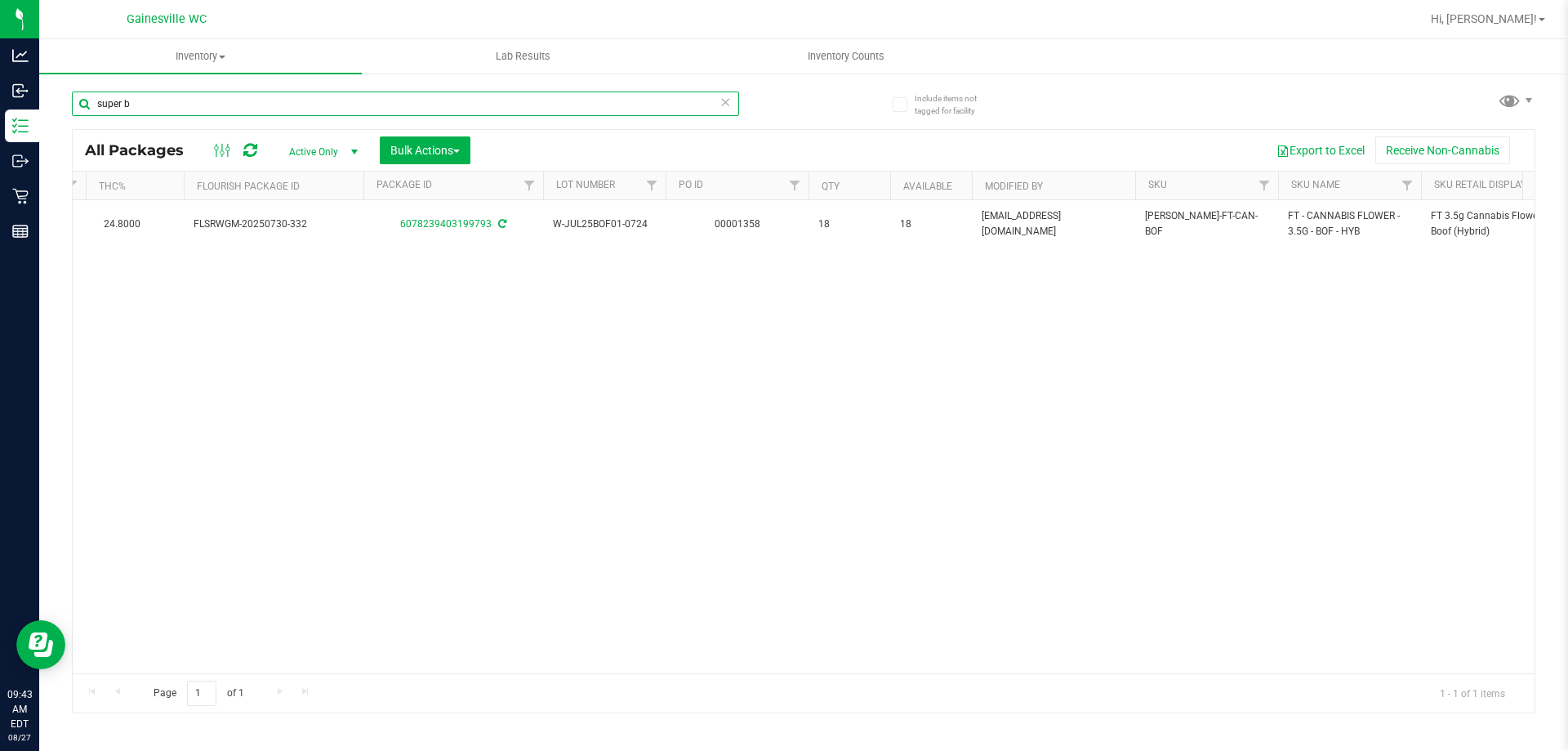
scroll to position [0, 598]
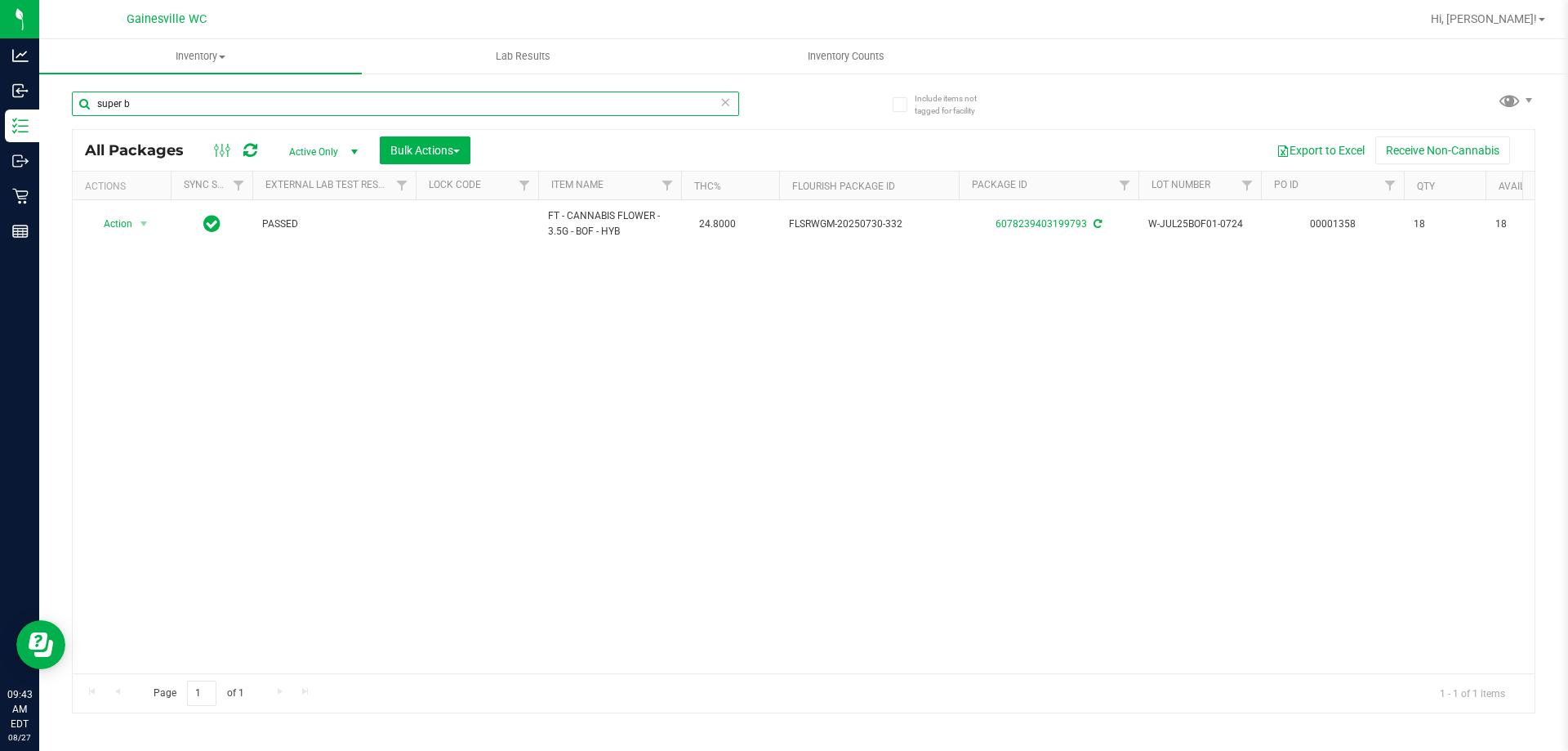
click at [212, 100] on input "super b" at bounding box center [406, 104] width 667 height 25
type input "rosin"
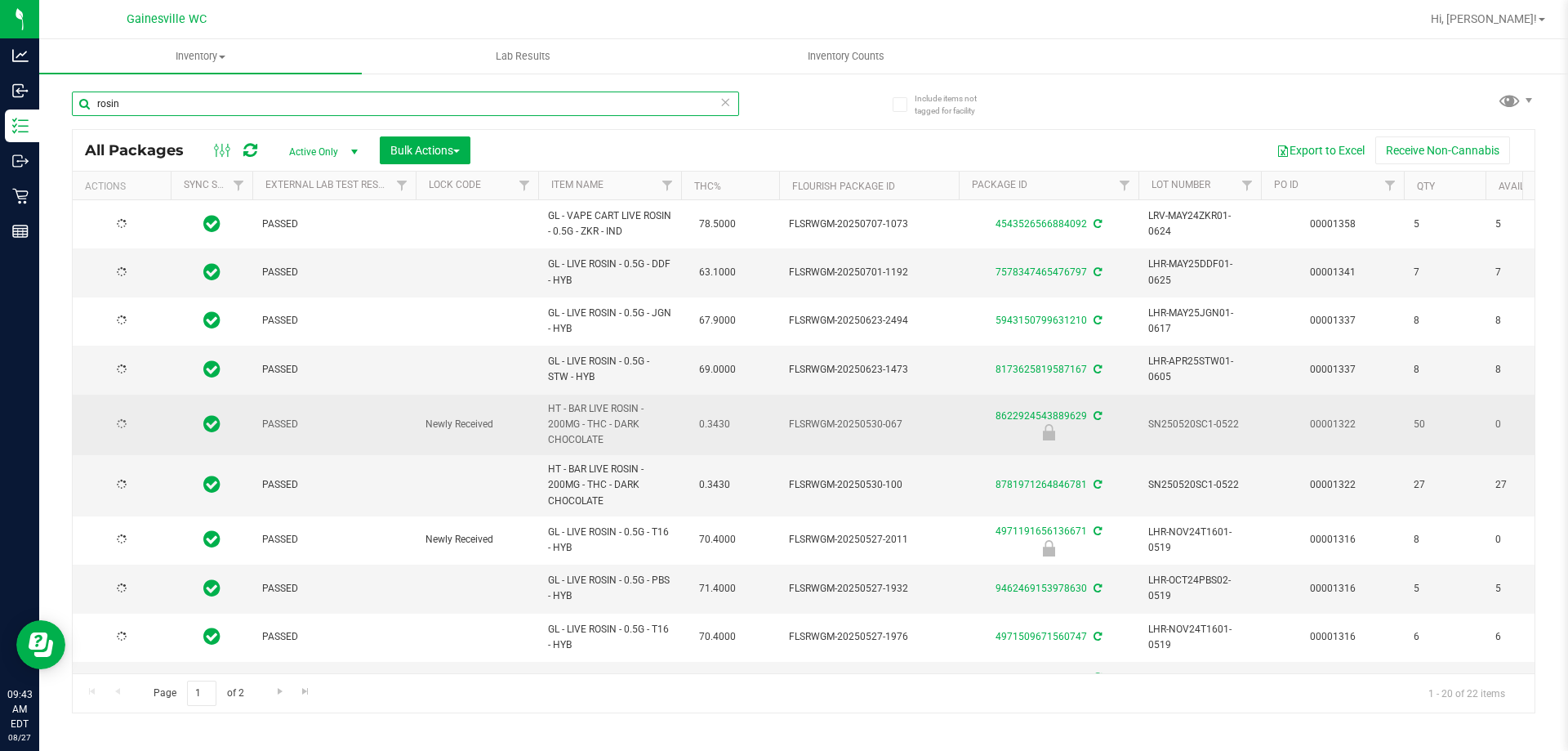
type input "[DATE]"
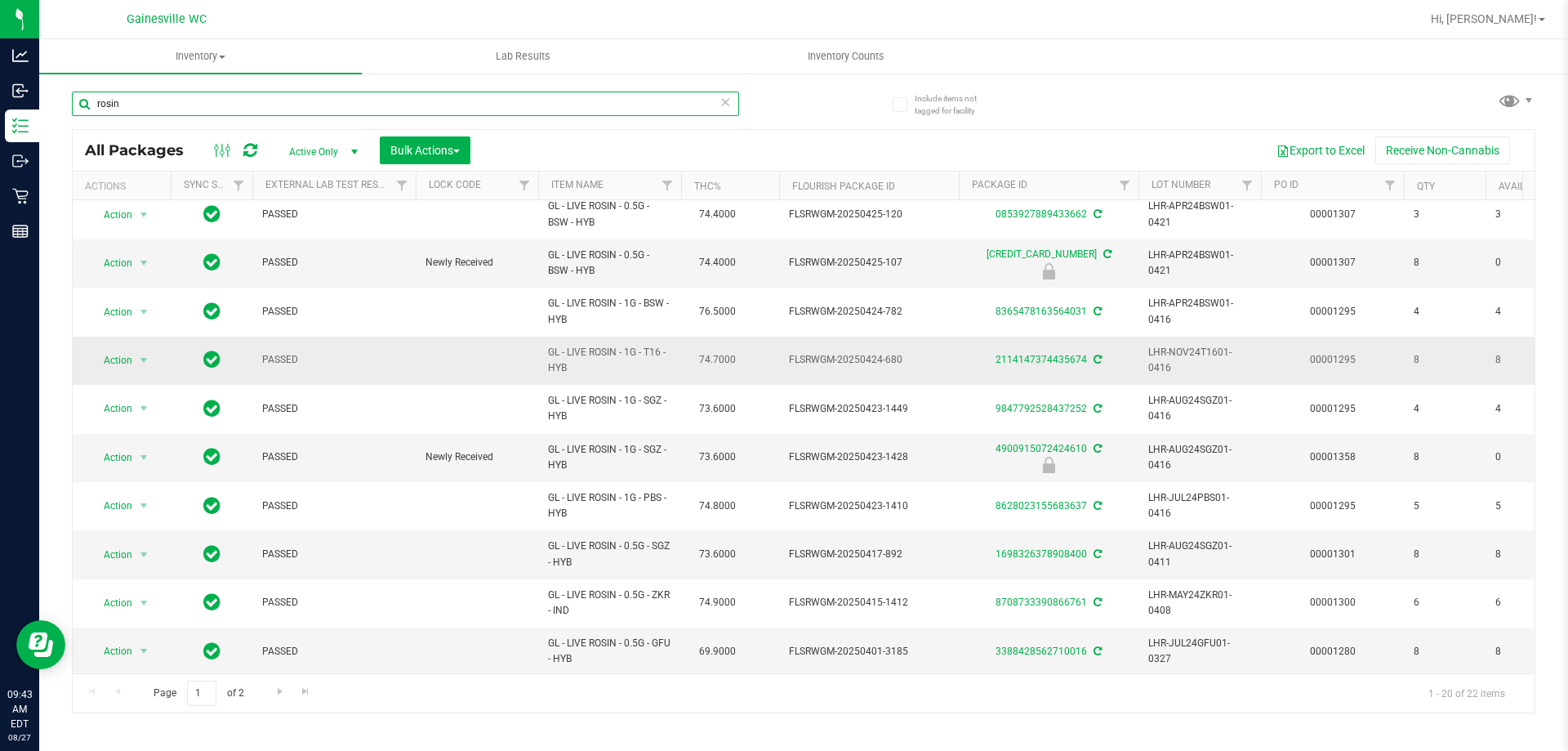
scroll to position [534, 0]
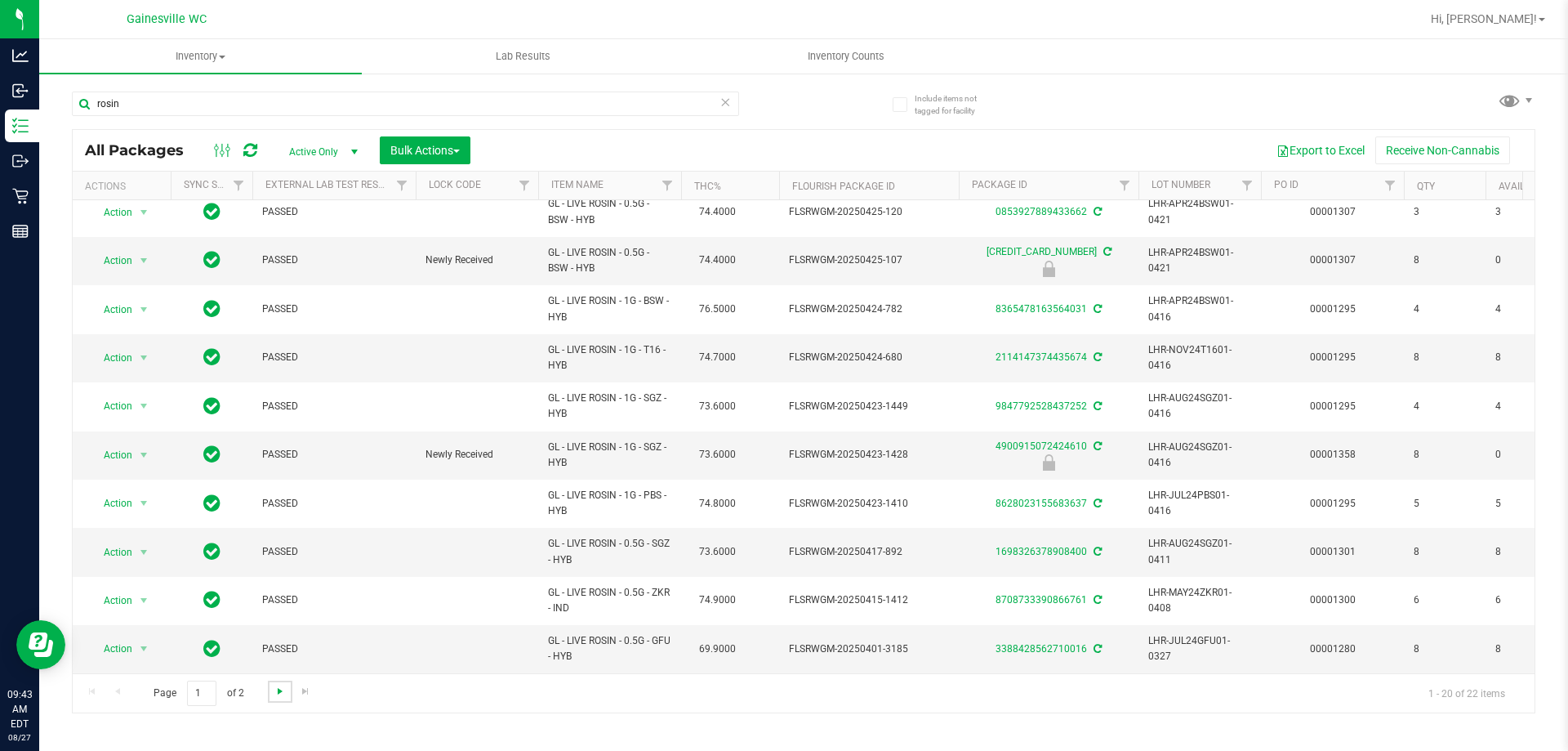
click at [274, 692] on span "Go to the next page" at bounding box center [280, 691] width 13 height 13
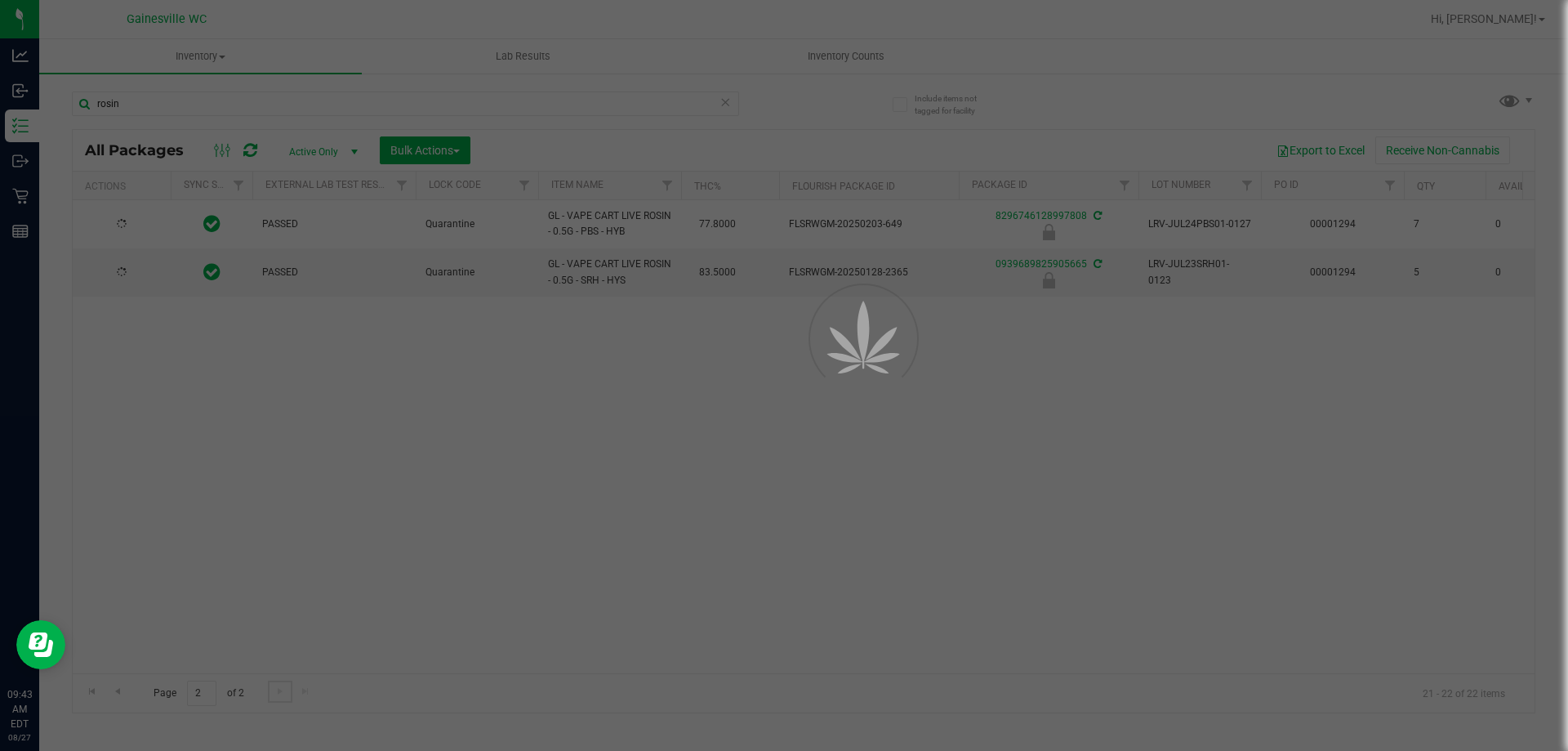
scroll to position [0, 0]
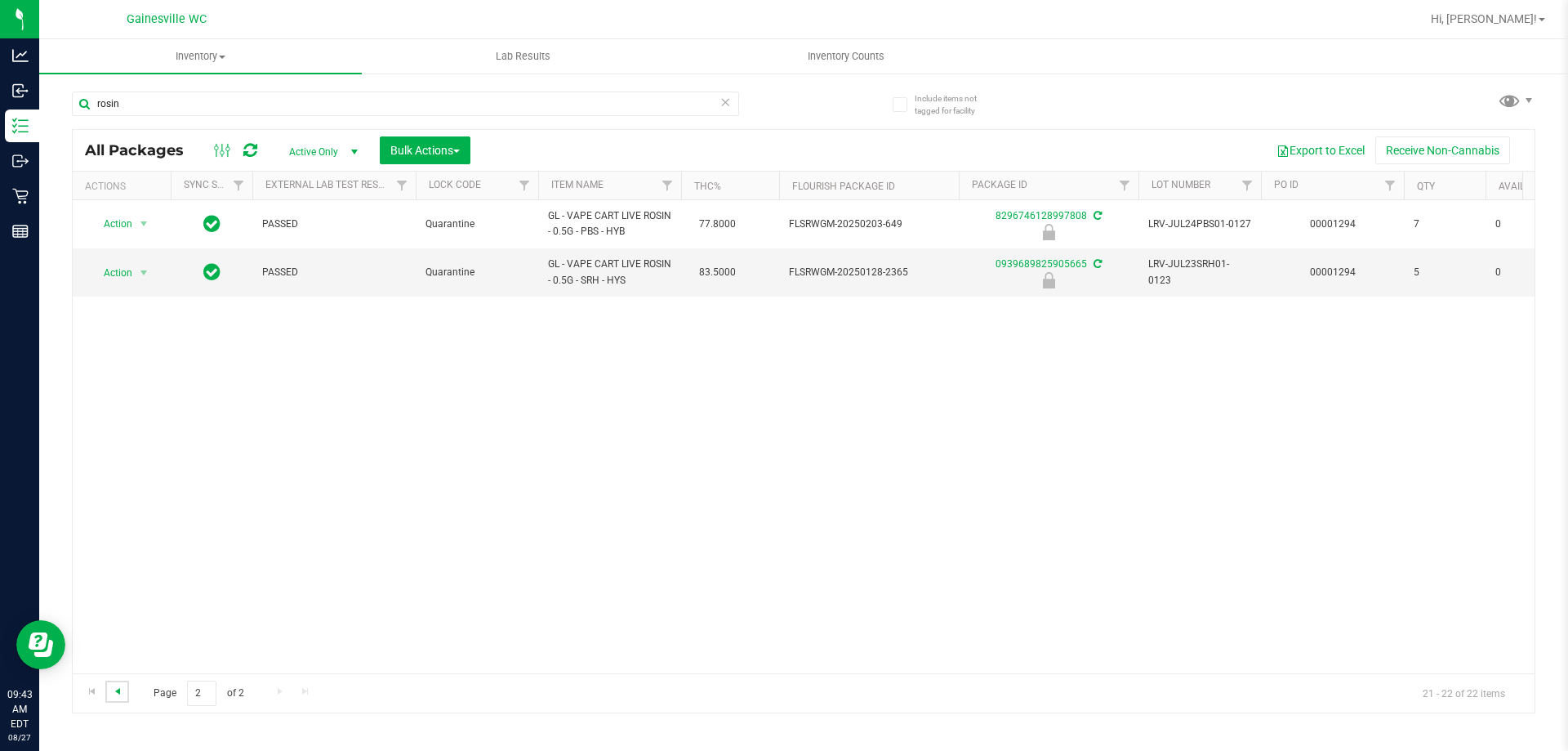
click at [111, 689] on span "Go to the previous page" at bounding box center [118, 691] width 13 height 13
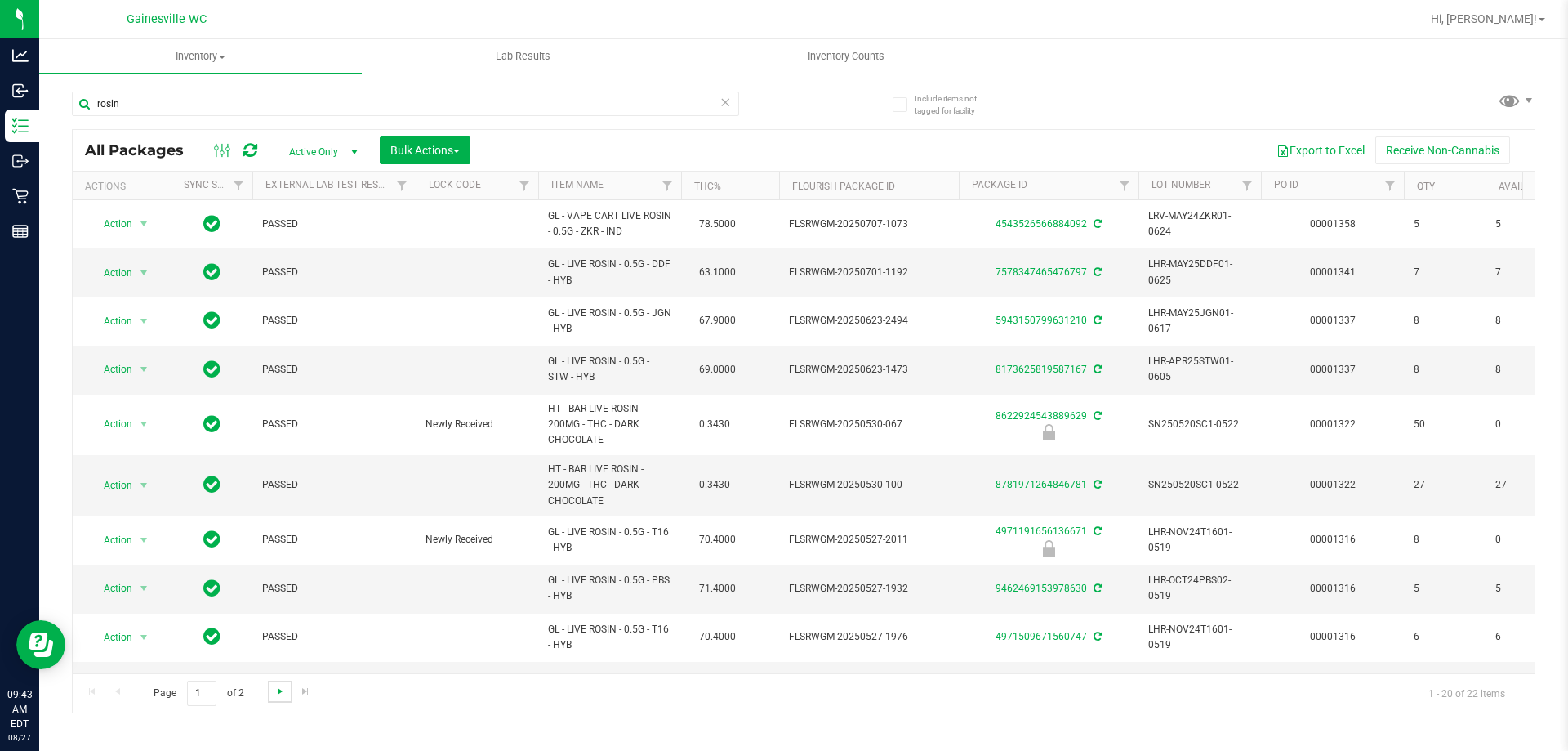
click at [274, 694] on span "Go to the next page" at bounding box center [280, 691] width 13 height 13
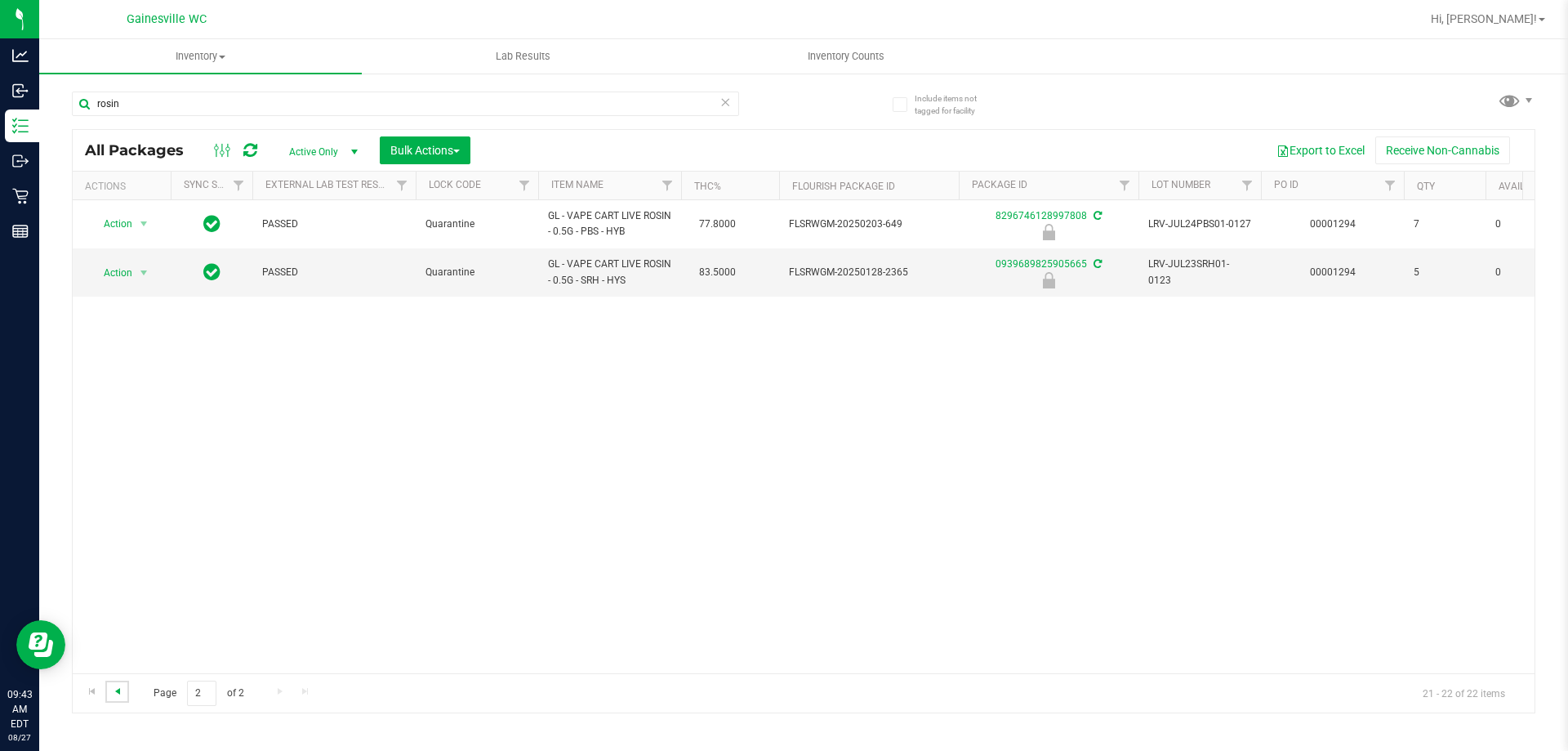
click at [119, 688] on span "Go to the previous page" at bounding box center [118, 691] width 13 height 13
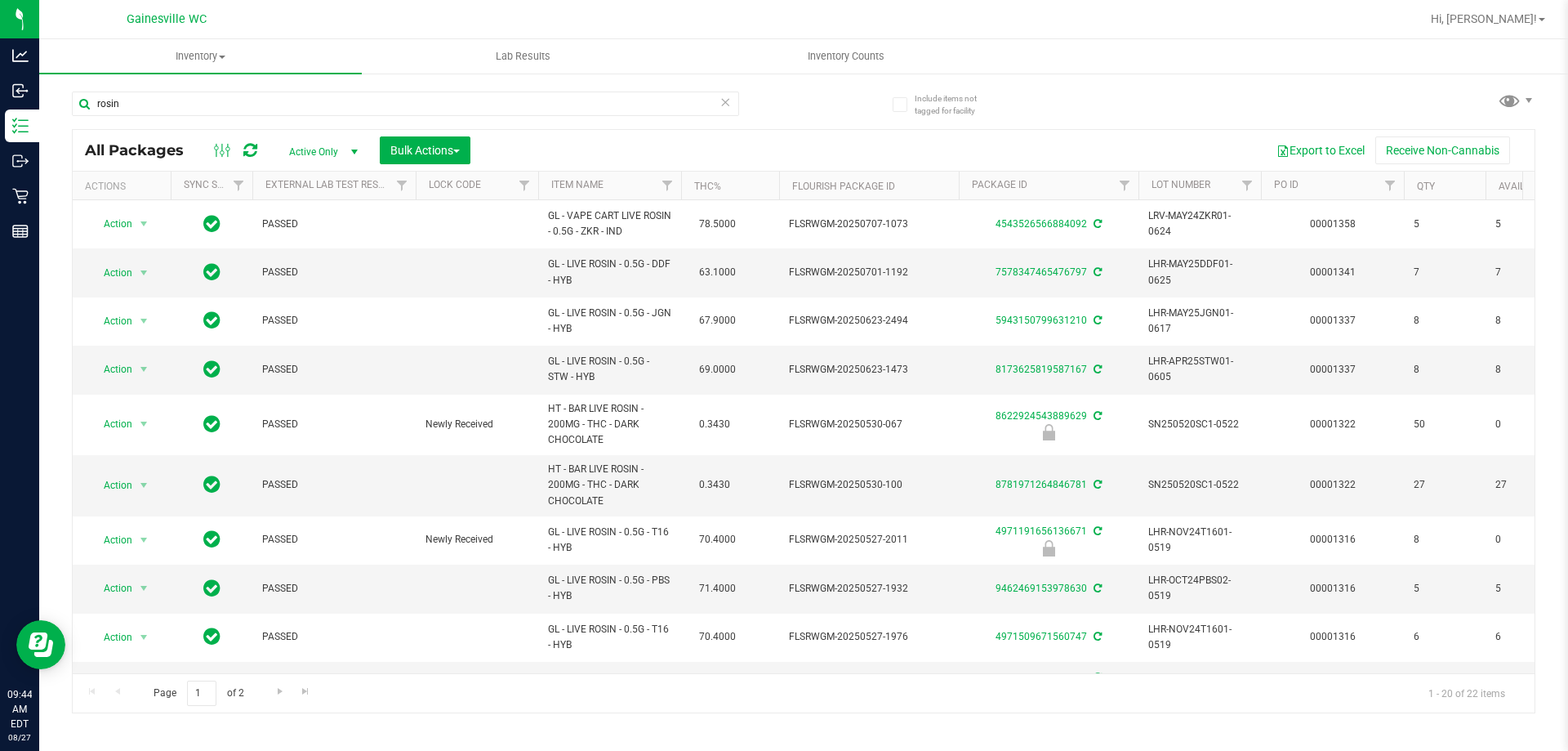
click at [726, 101] on icon at bounding box center [725, 101] width 11 height 20
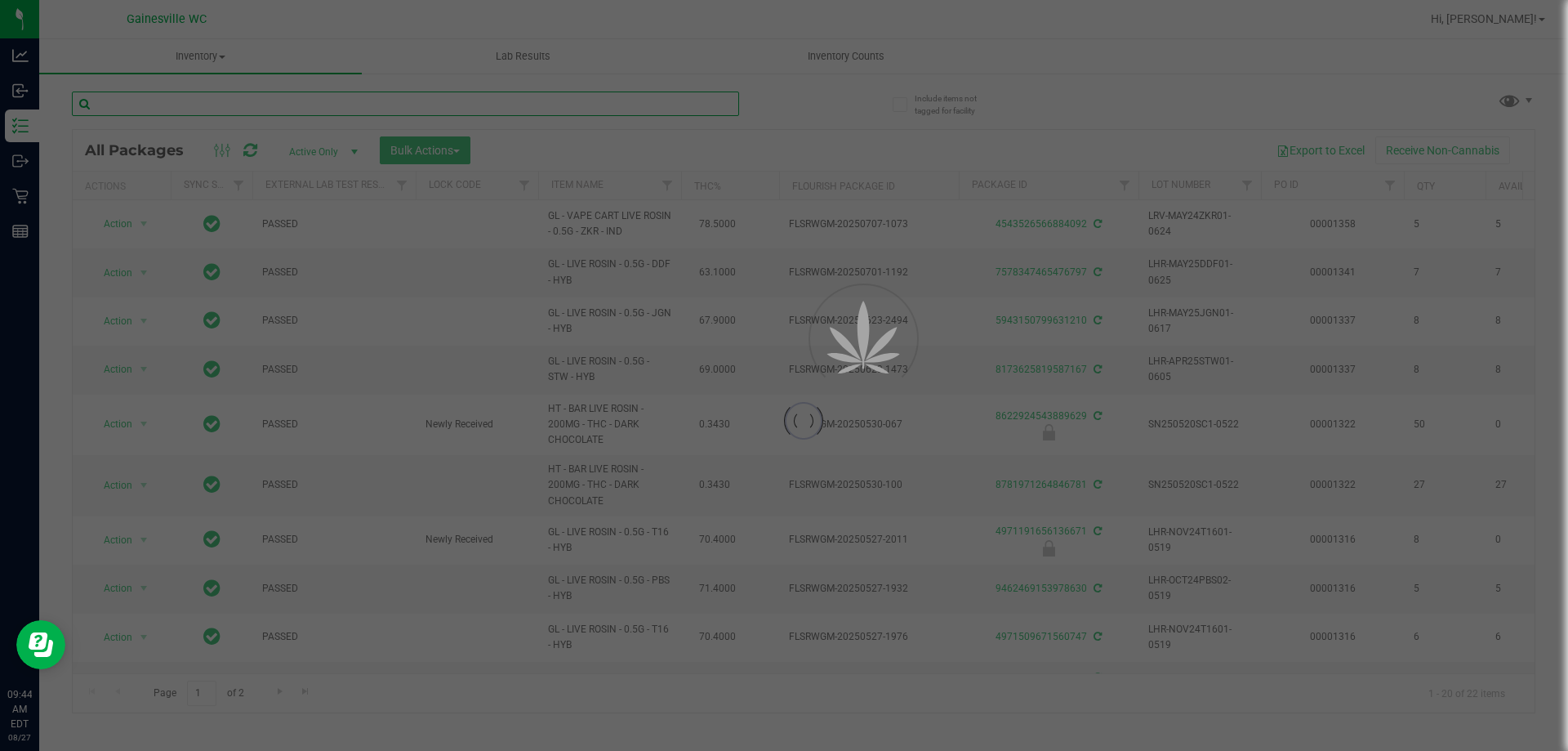
click at [678, 100] on input "text" at bounding box center [406, 104] width 667 height 25
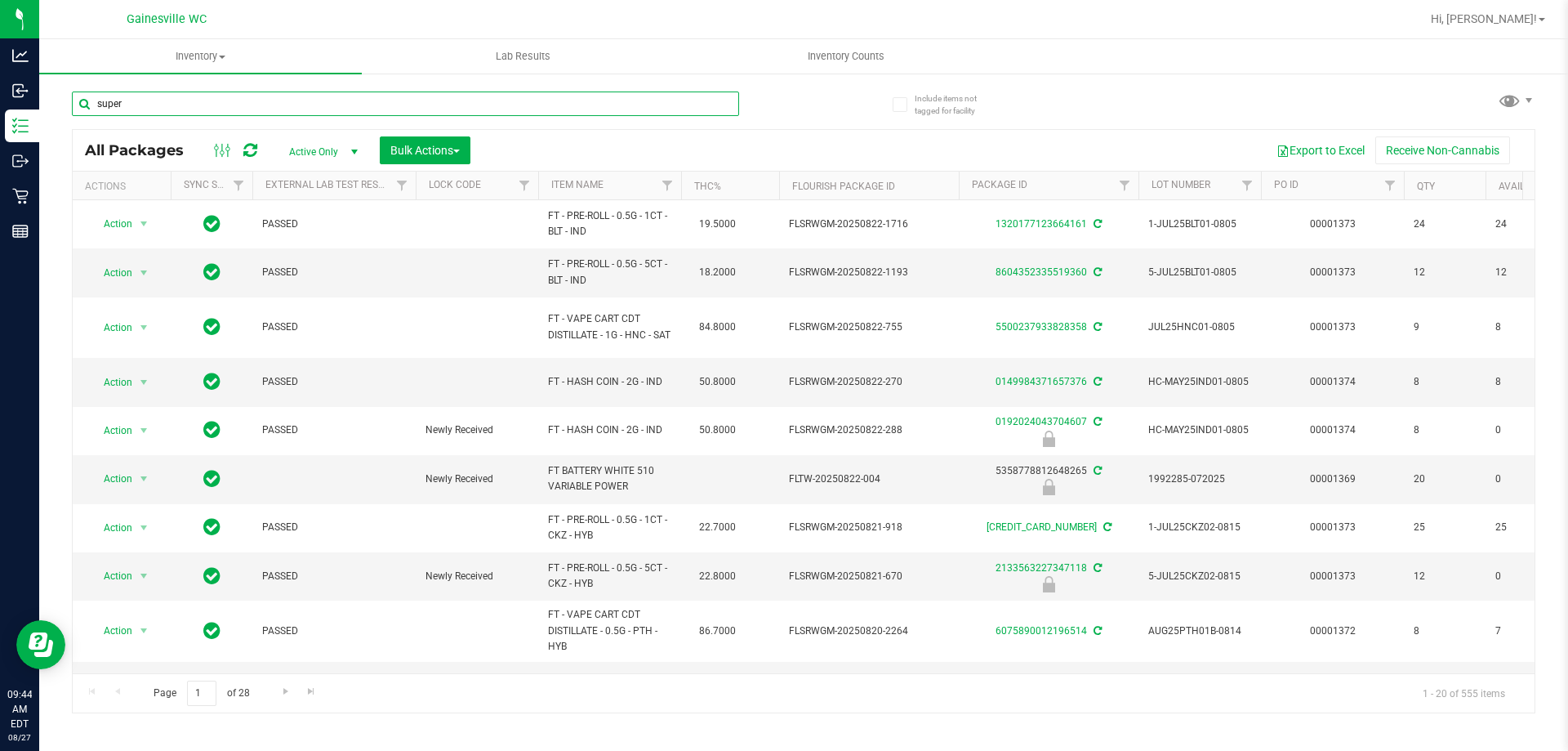
type input "super"
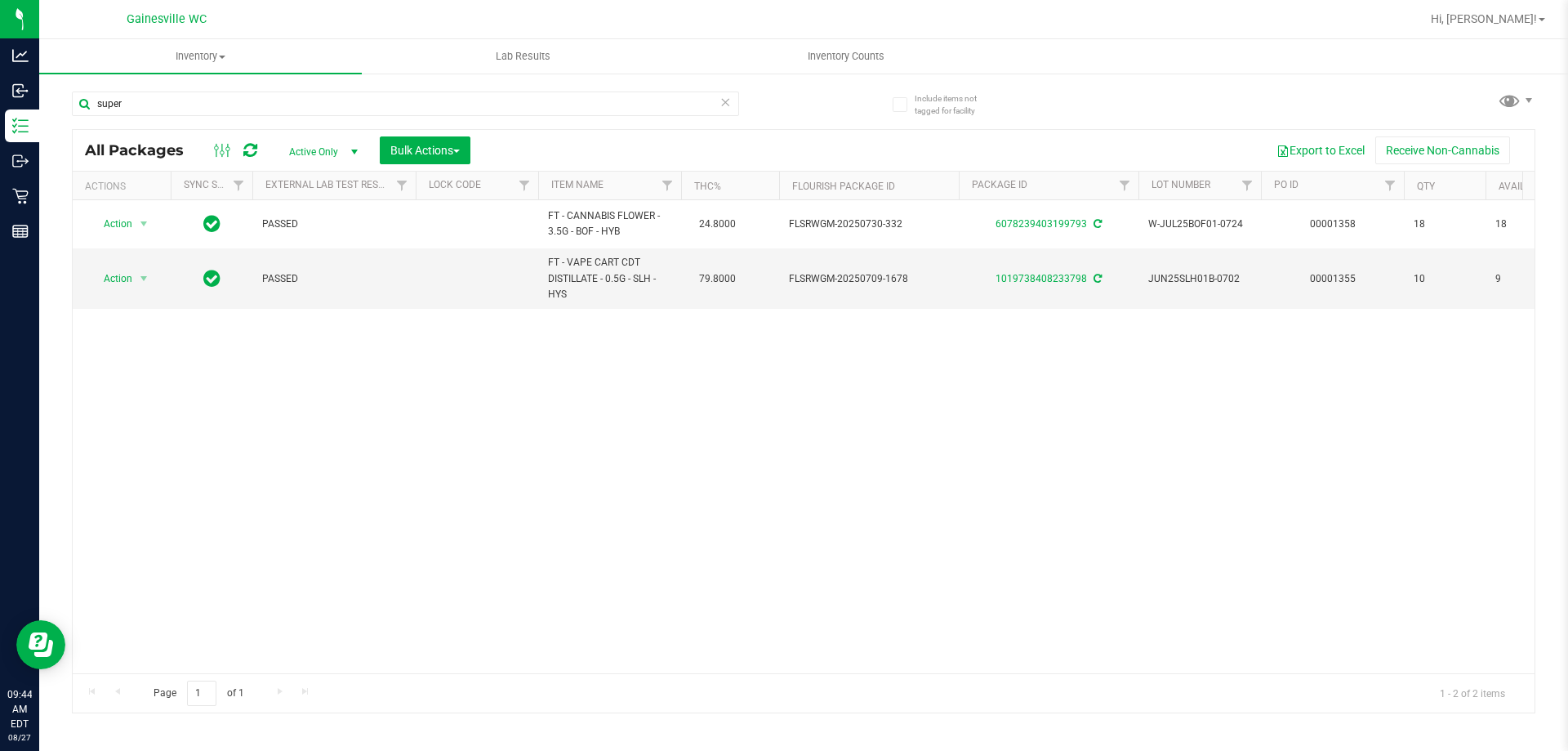
click at [335, 152] on span "Active Only" at bounding box center [320, 152] width 90 height 23
click at [467, 492] on div "Action Action Adjust qty Create package Edit attributes Global inventory Locate…" at bounding box center [803, 437] width 1462 height 473
click at [331, 149] on span "Active Only" at bounding box center [320, 152] width 90 height 23
click at [303, 251] on li "All" at bounding box center [319, 251] width 88 height 25
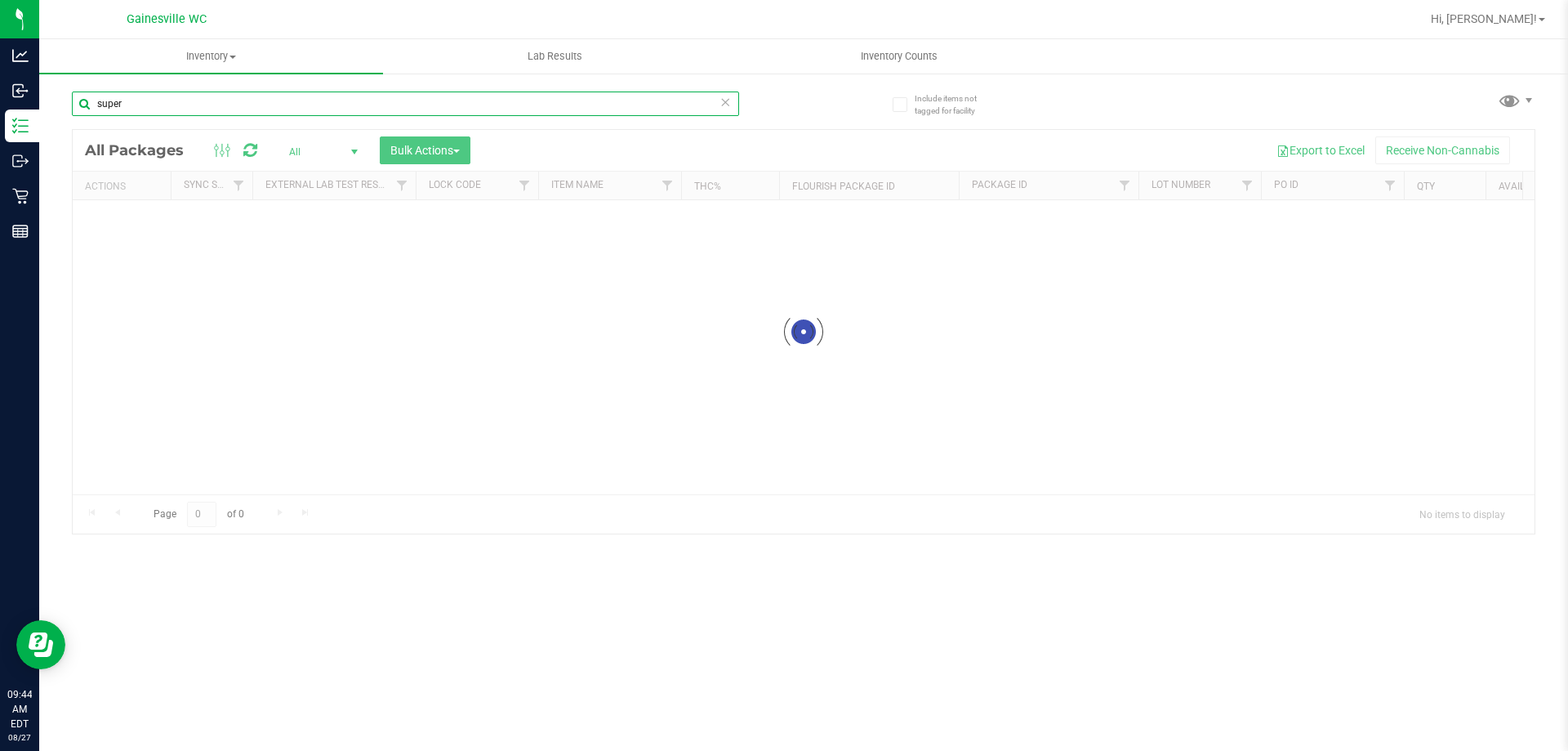
click at [198, 106] on input "super" at bounding box center [406, 104] width 667 height 25
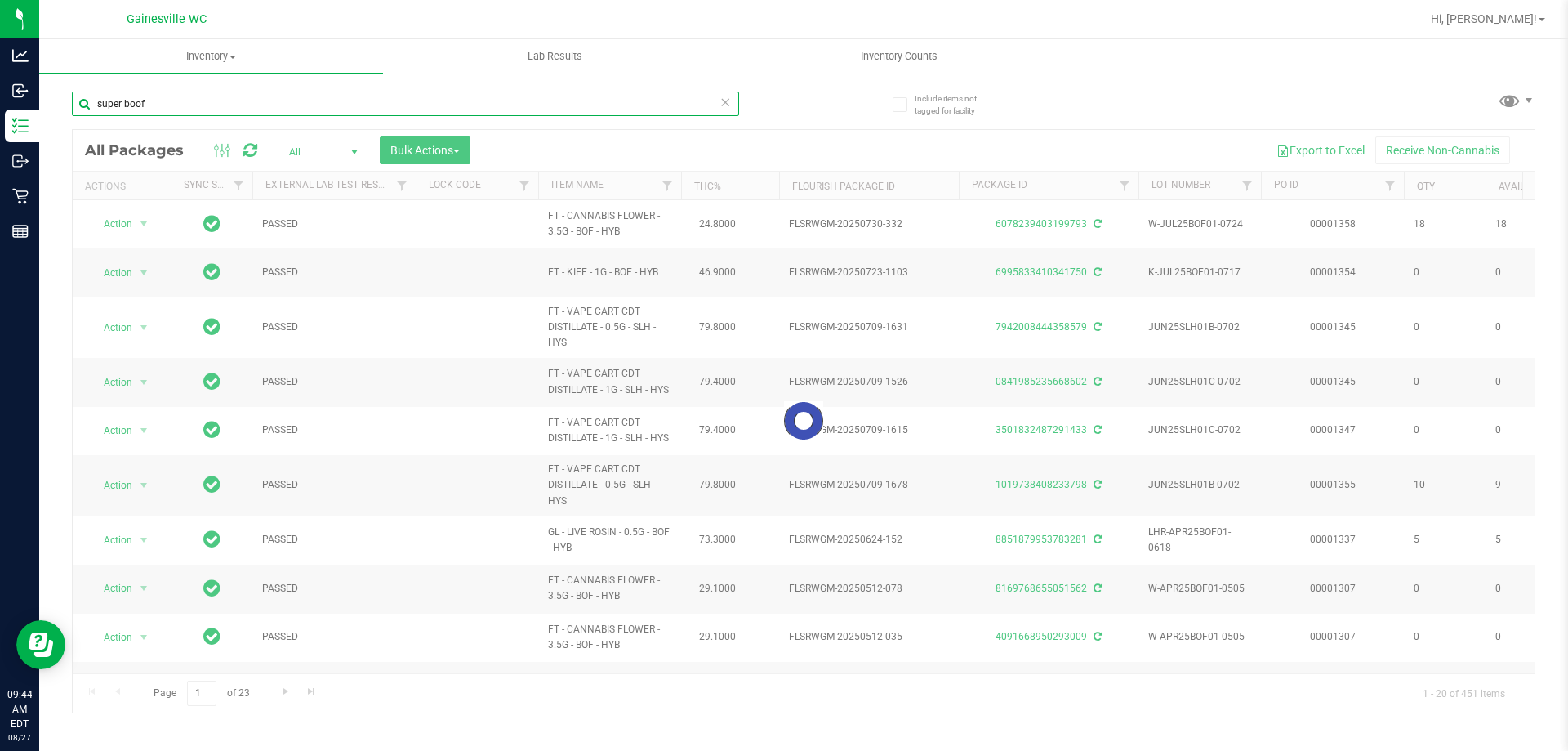
type input "super boof"
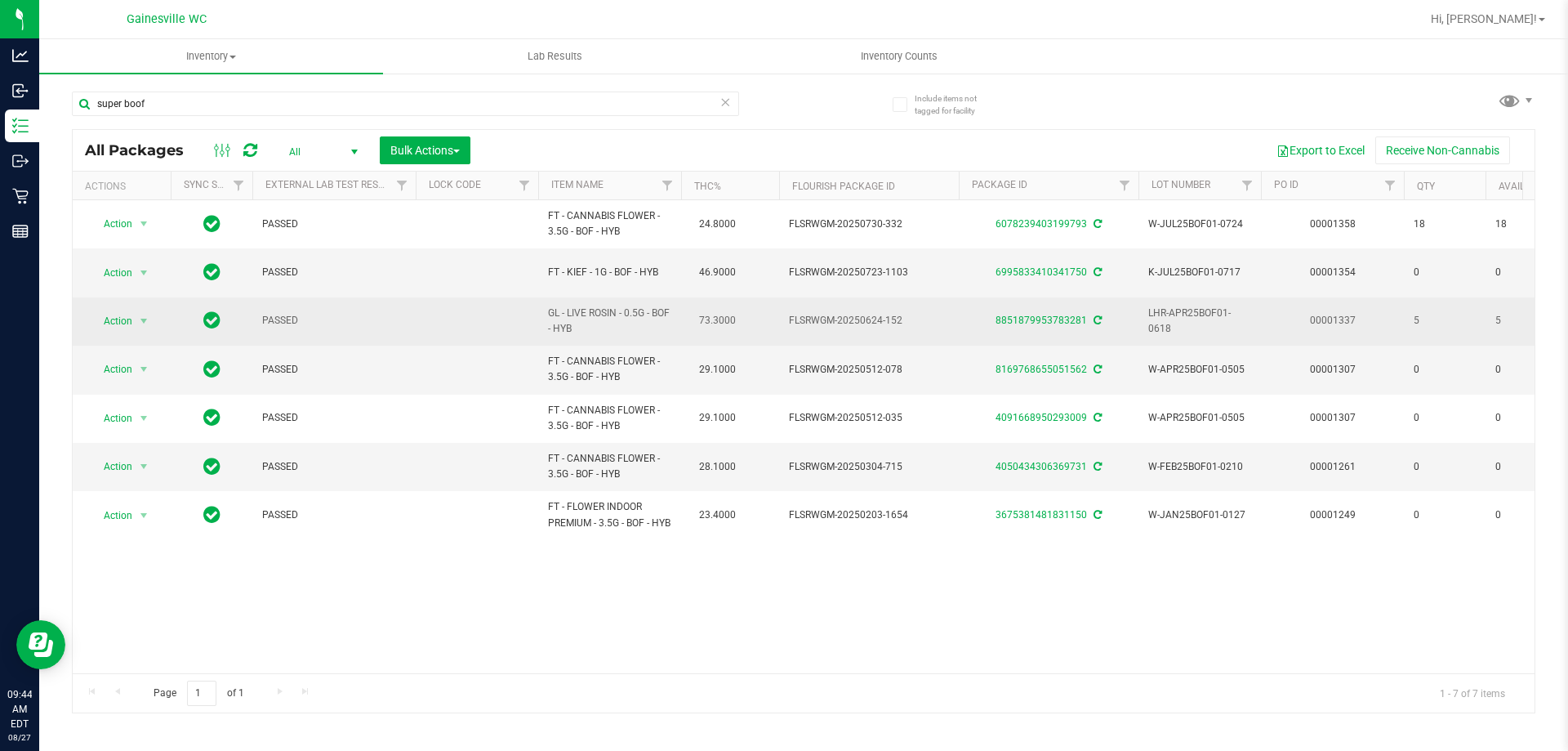
click at [124, 329] on span "Action" at bounding box center [111, 321] width 44 height 23
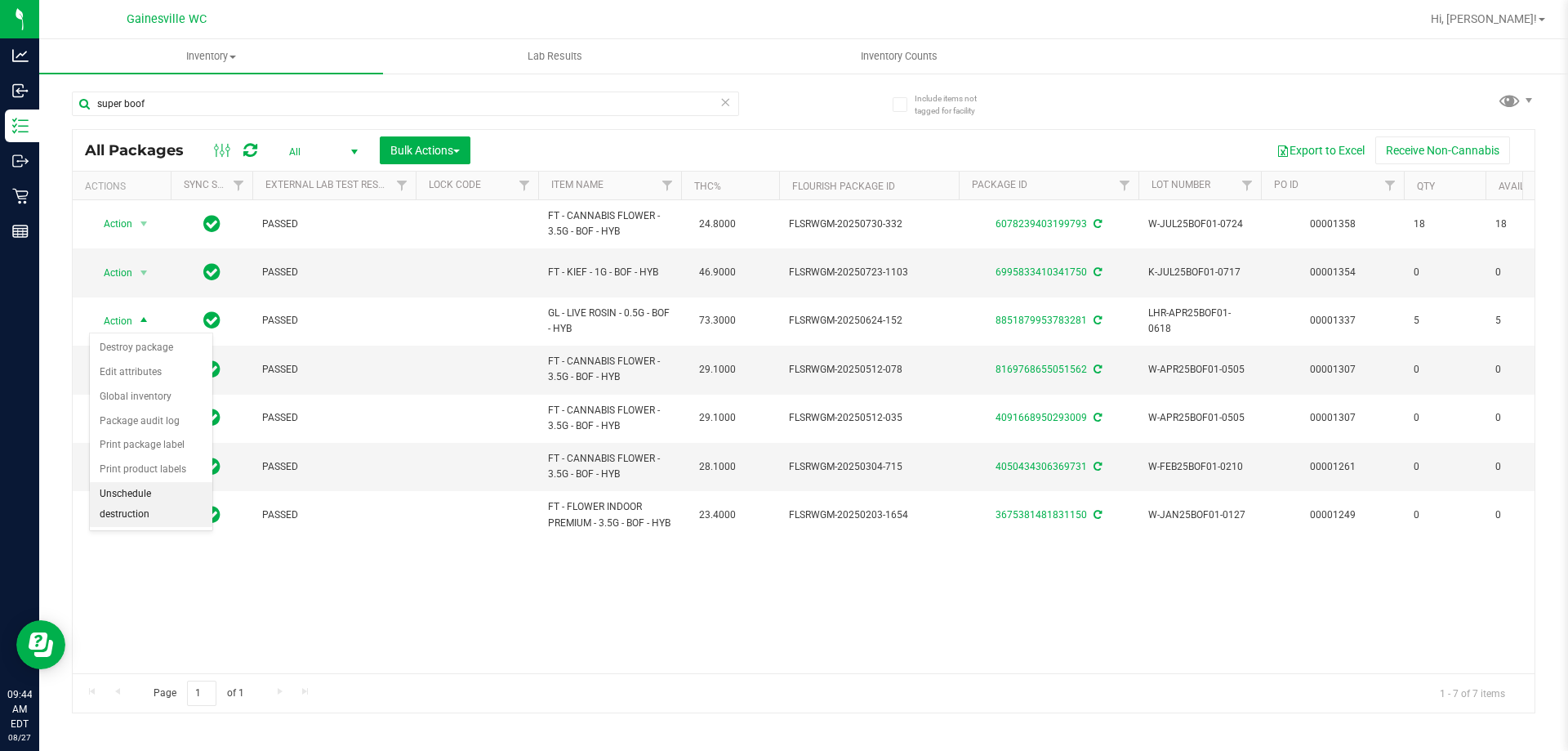
click at [144, 509] on li "Unschedule destruction" at bounding box center [151, 504] width 123 height 45
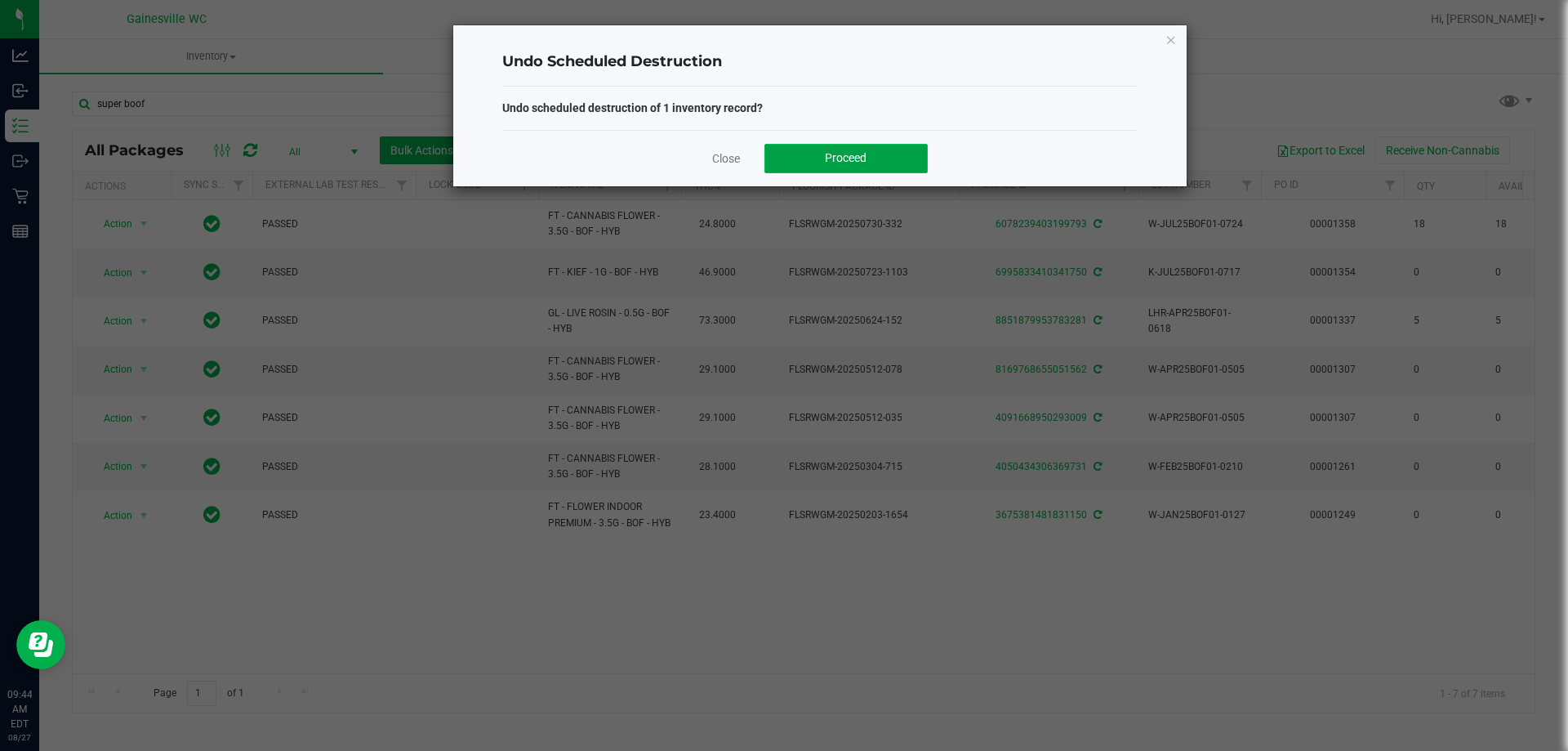
click at [849, 160] on span "Proceed" at bounding box center [846, 158] width 42 height 13
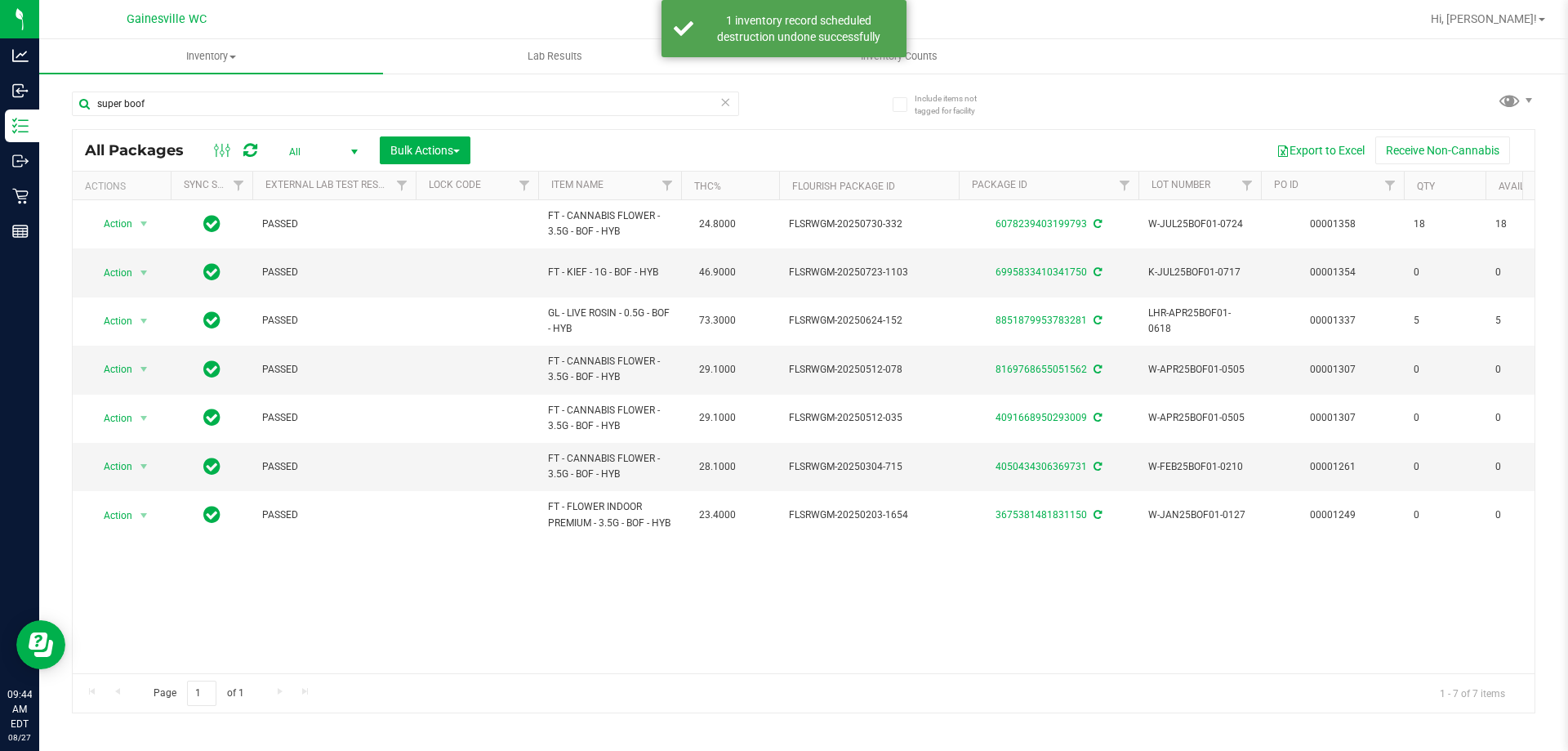
click at [719, 102] on icon at bounding box center [725, 101] width 11 height 20
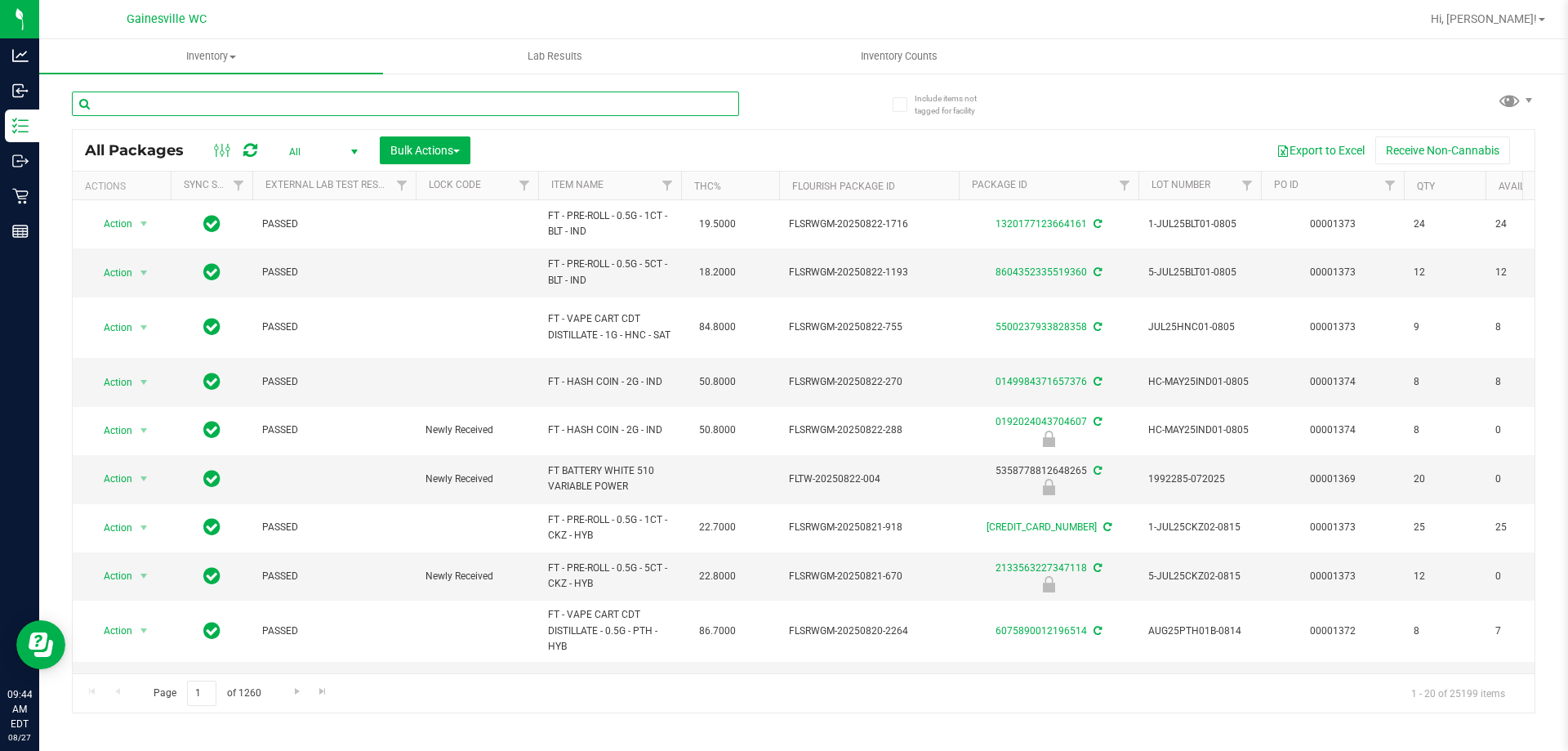
click at [354, 109] on input "text" at bounding box center [406, 104] width 667 height 25
type input "super"
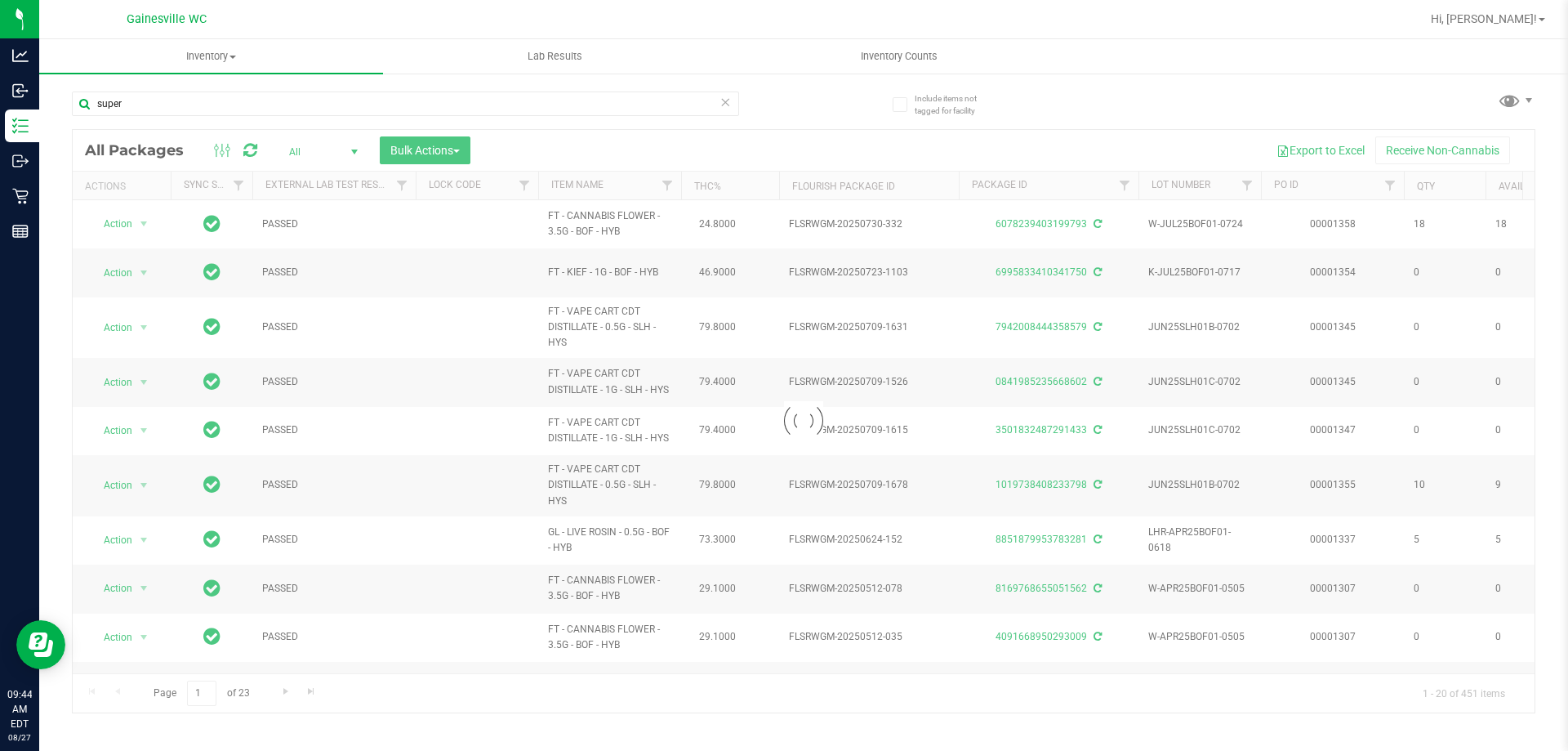
click at [313, 144] on span "All" at bounding box center [320, 152] width 90 height 23
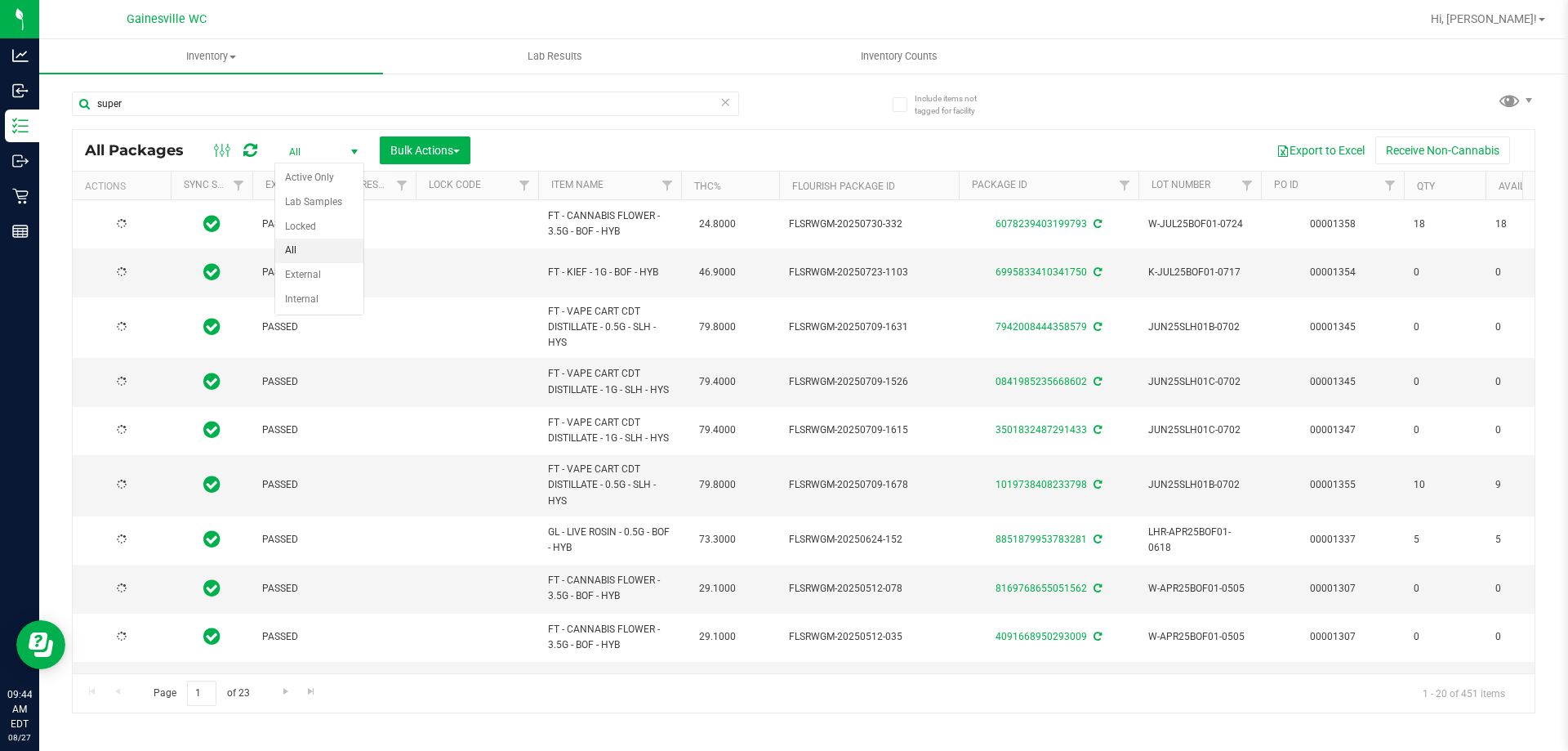
click at [338, 151] on span "All" at bounding box center [320, 152] width 90 height 23
click at [316, 180] on li "Active Only" at bounding box center [319, 178] width 88 height 25
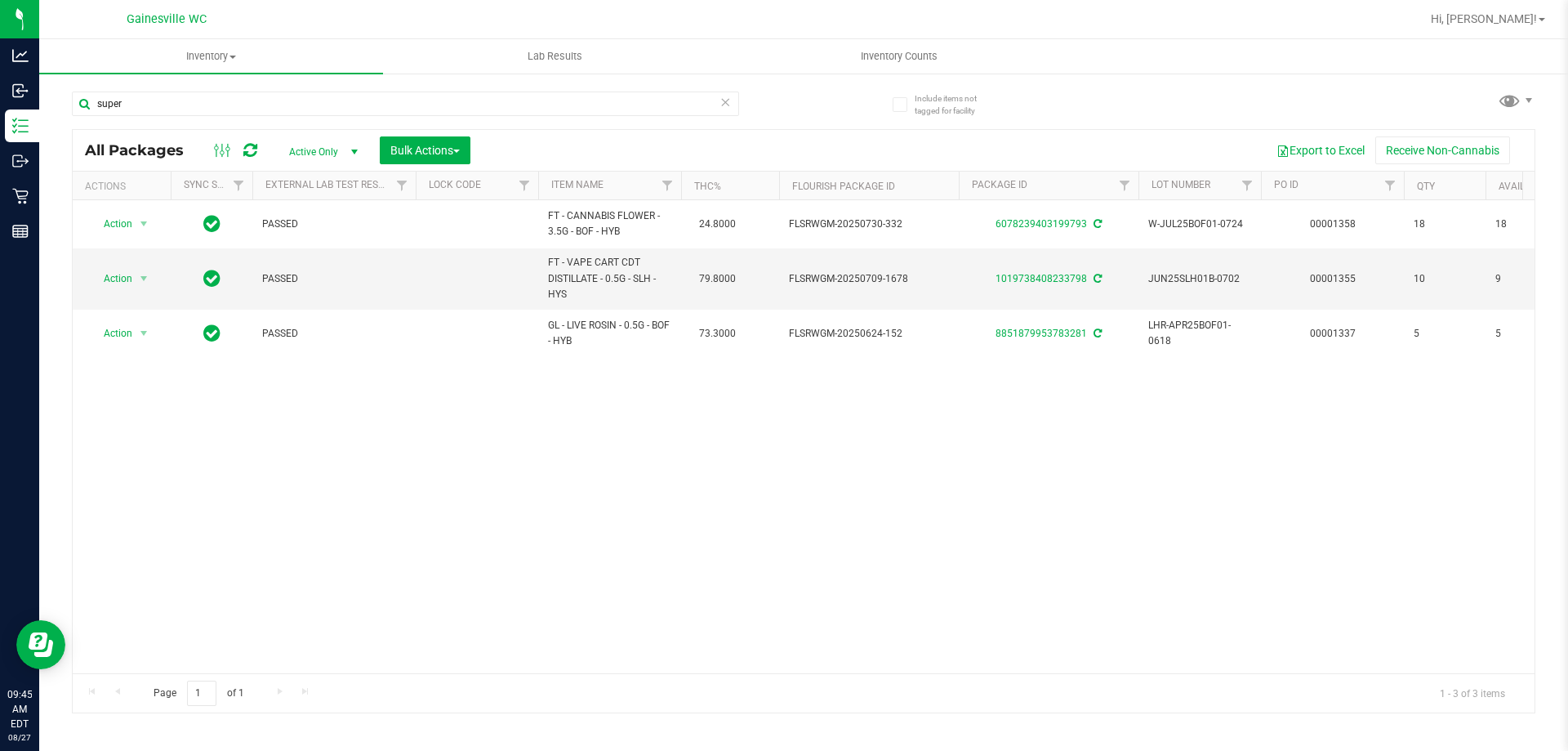
click at [729, 102] on icon at bounding box center [725, 101] width 11 height 20
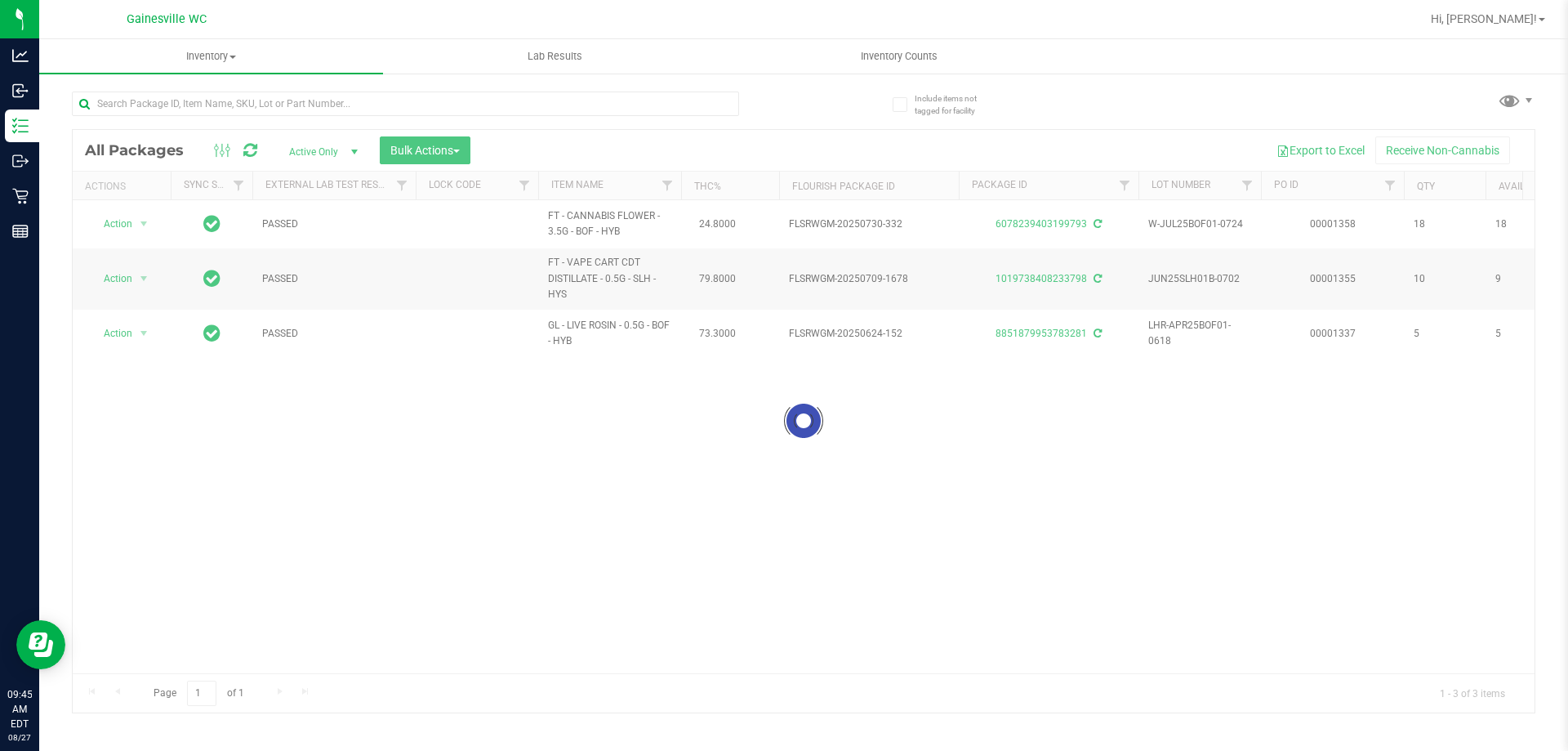
click at [786, 107] on div at bounding box center [438, 103] width 732 height 52
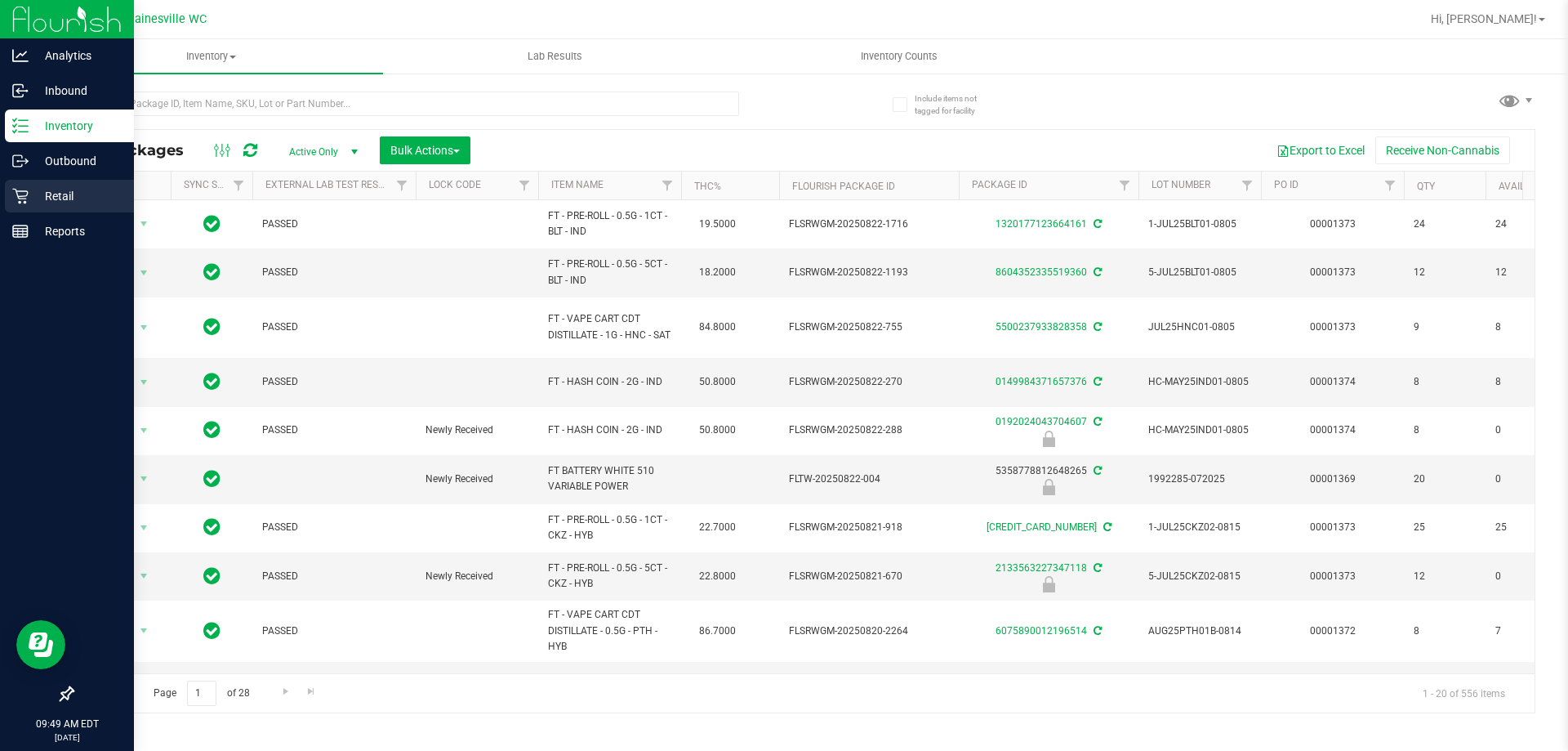
click at [21, 183] on div "Retail" at bounding box center [69, 196] width 129 height 32
